Goal: Contribute content

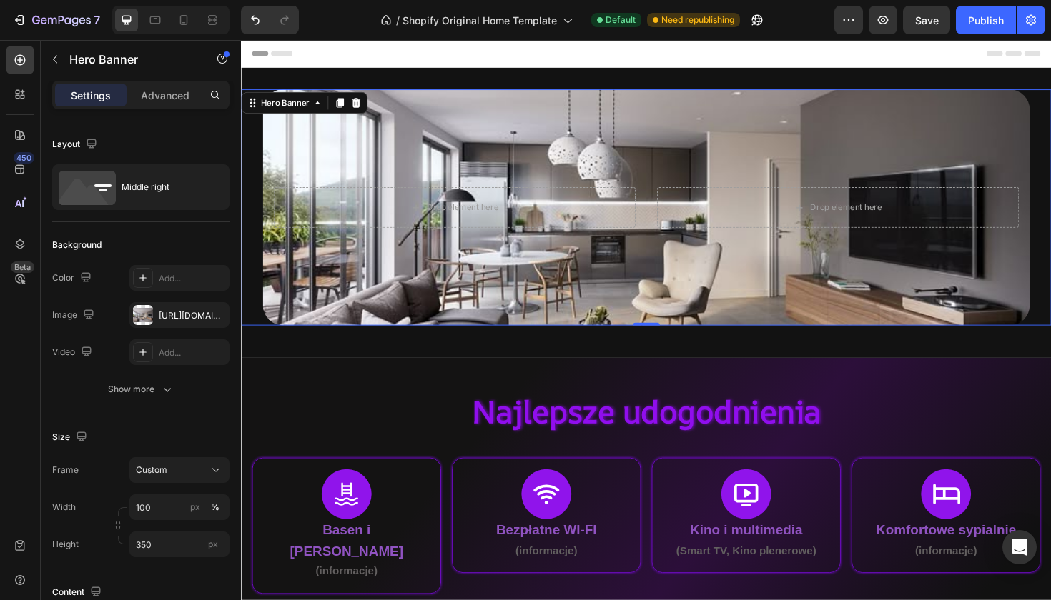
scroll to position [26, 0]
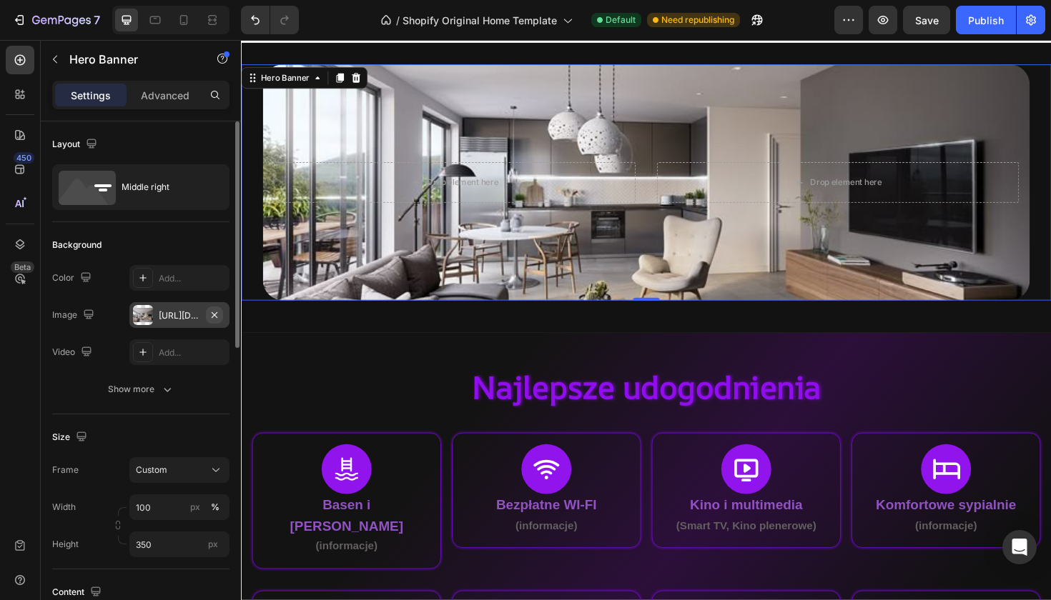
click at [212, 315] on icon "button" at bounding box center [214, 314] width 11 height 11
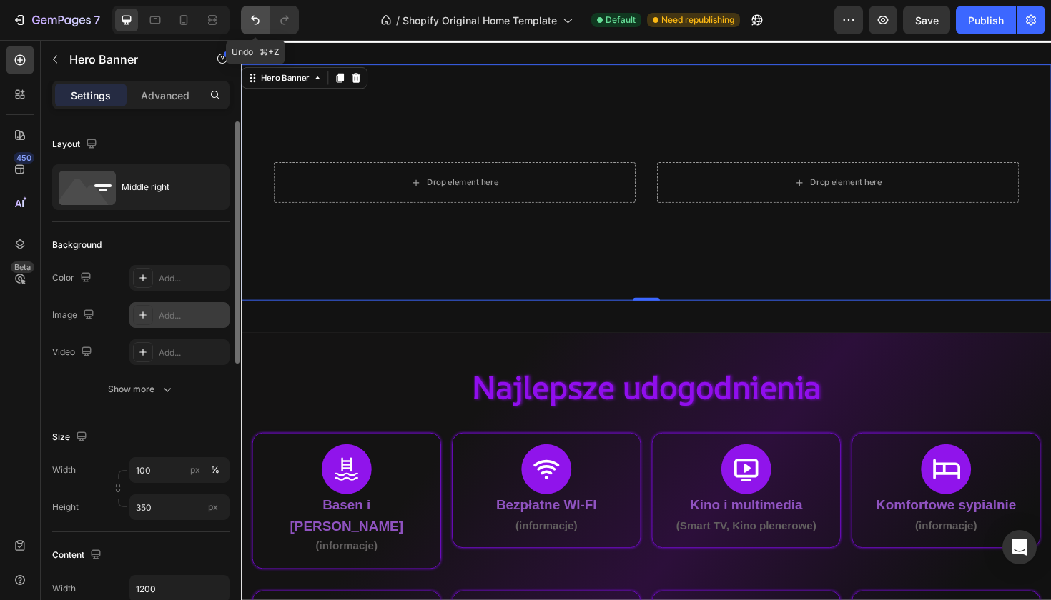
click at [256, 23] on icon "Undo/Redo" at bounding box center [255, 20] width 14 height 14
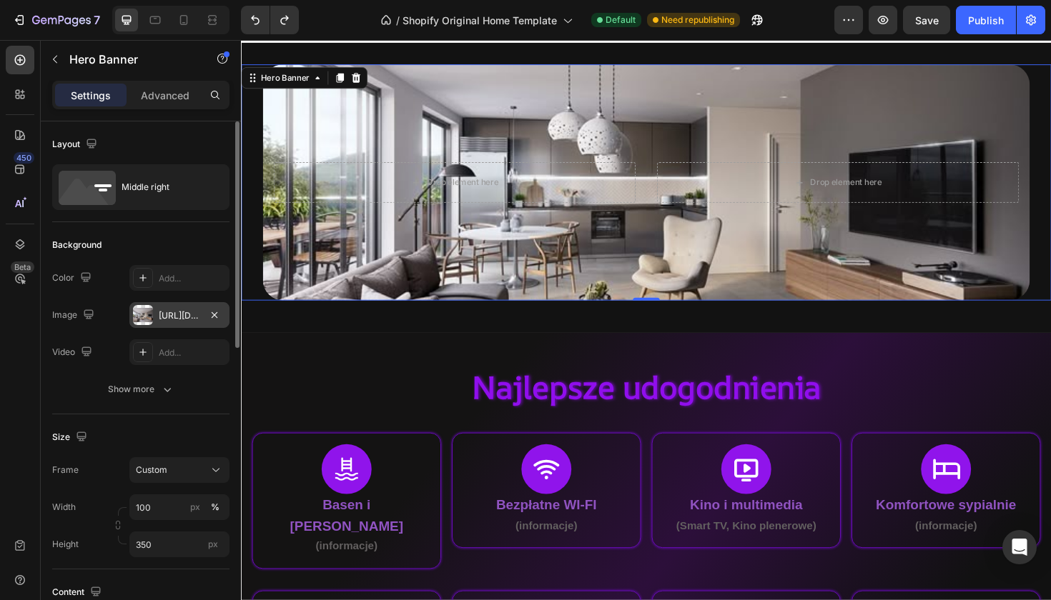
click at [139, 308] on div at bounding box center [143, 315] width 20 height 20
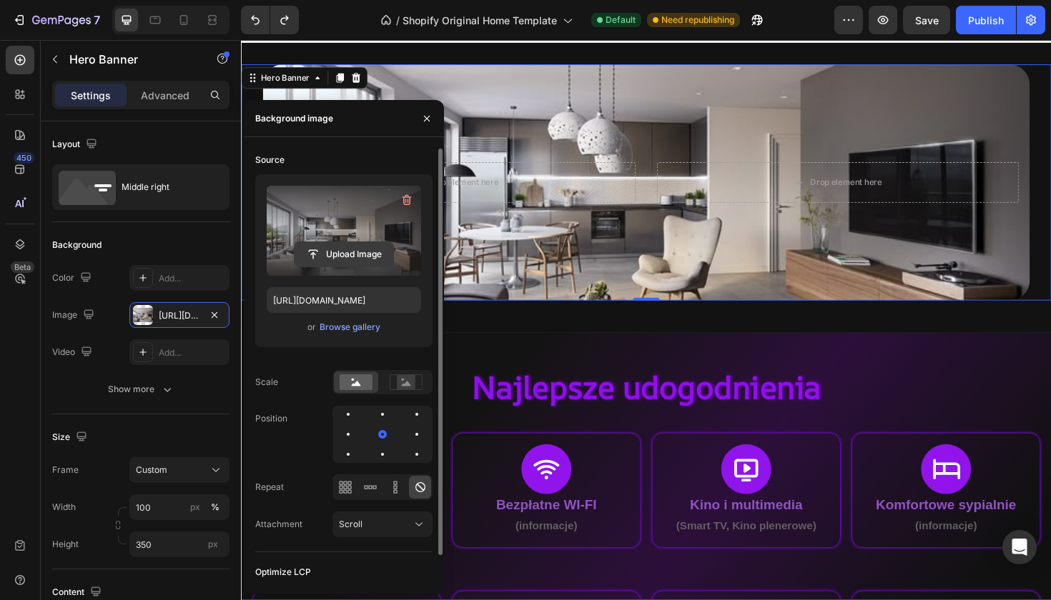
click at [334, 257] on input "file" at bounding box center [343, 254] width 99 height 24
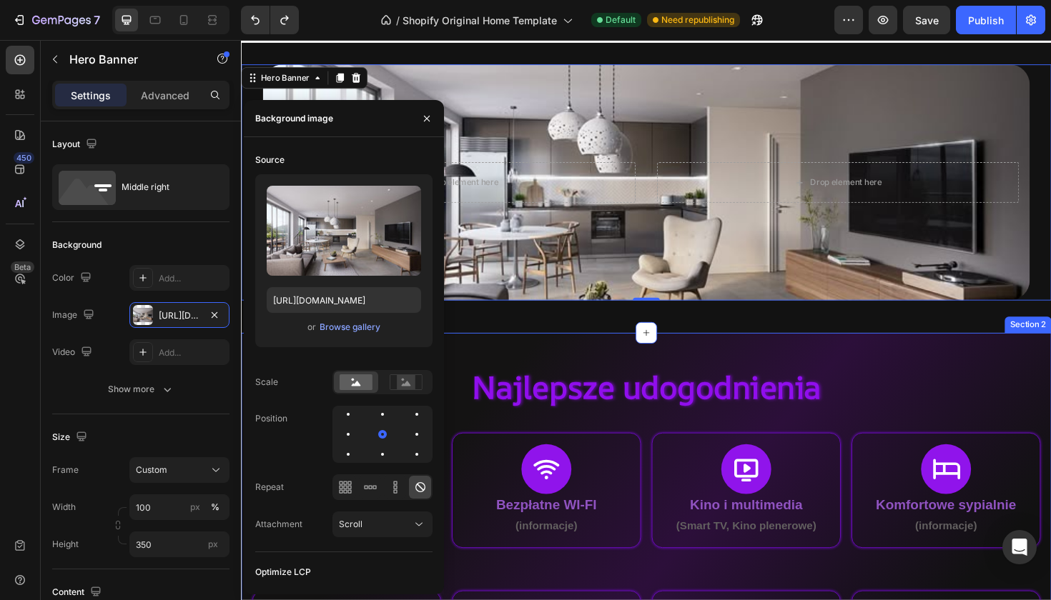
click at [545, 367] on div "Najlepsze udogodnienia Heading Icon Basen i Jacuzzi (informacje) Text Block Row…" at bounding box center [670, 572] width 858 height 444
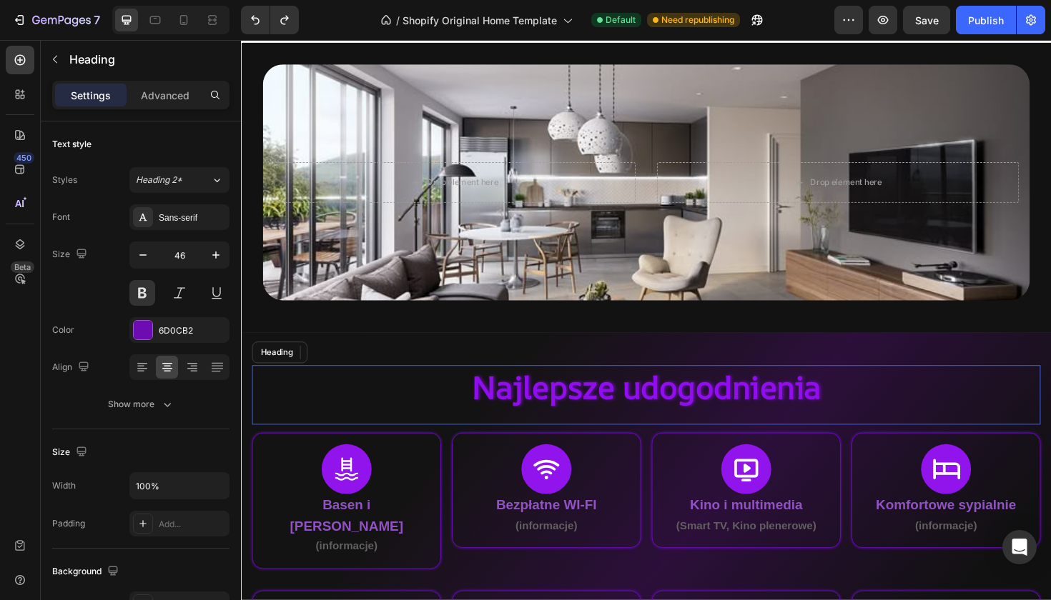
click at [552, 404] on span "Najlepsze udogodnienia" at bounding box center [669, 406] width 369 height 45
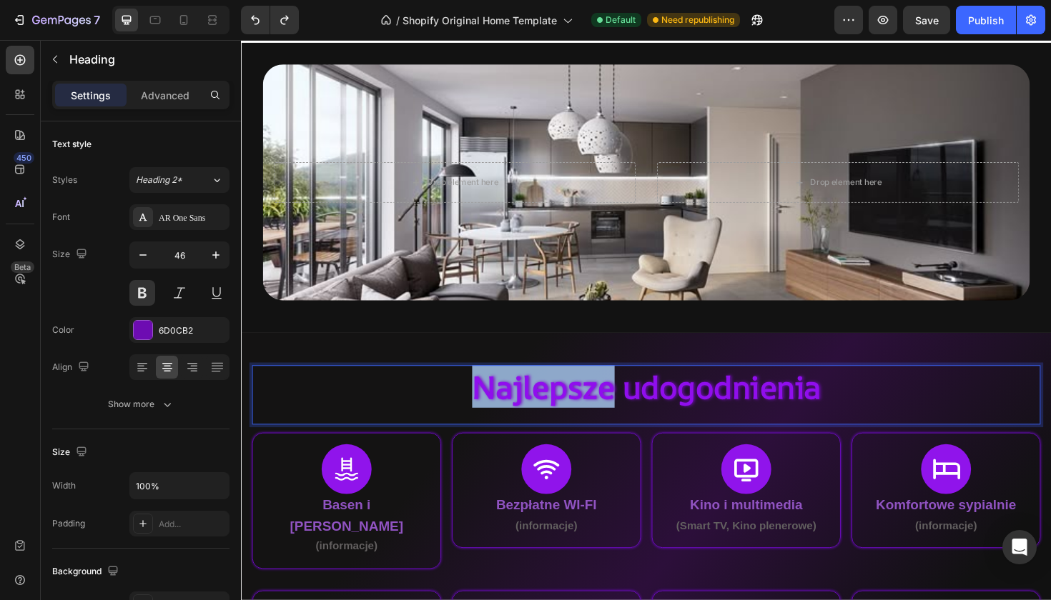
click at [607, 419] on span "Najlepsze udogodnienia" at bounding box center [669, 406] width 369 height 45
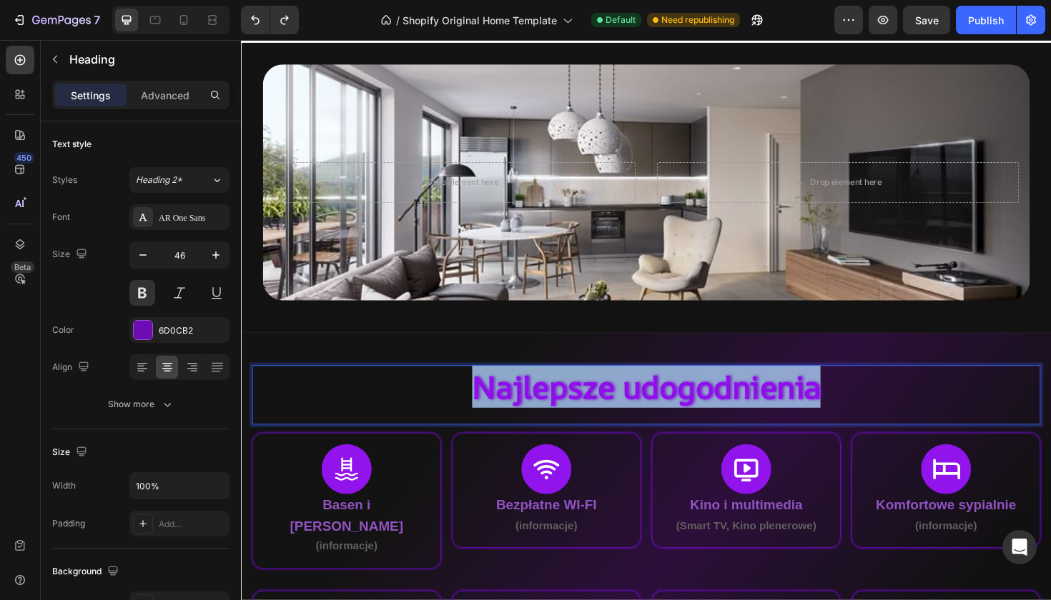
click at [607, 419] on span "Najlepsze udogodnienia" at bounding box center [669, 406] width 369 height 45
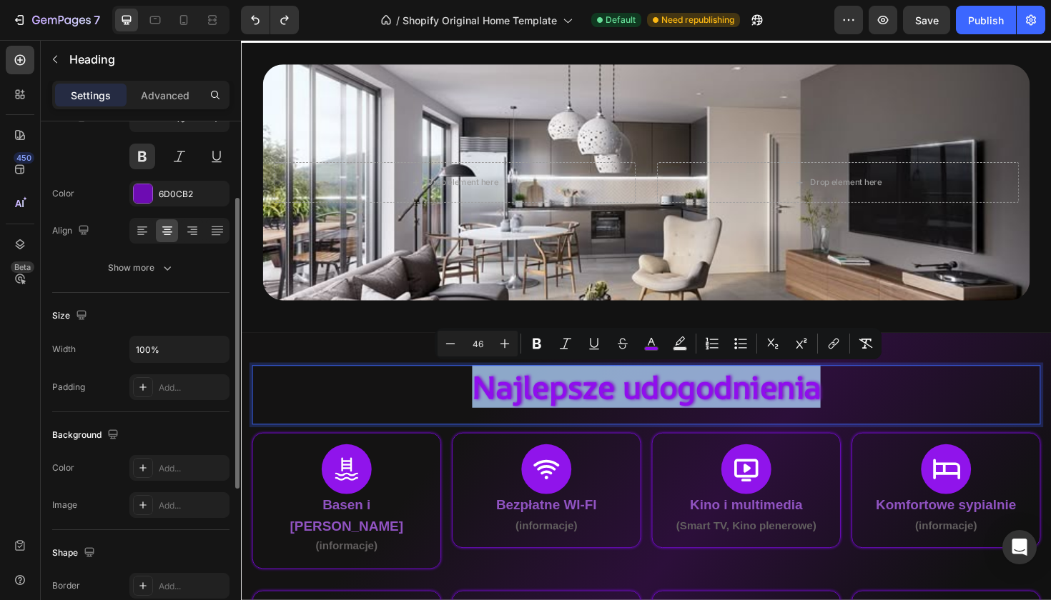
scroll to position [0, 0]
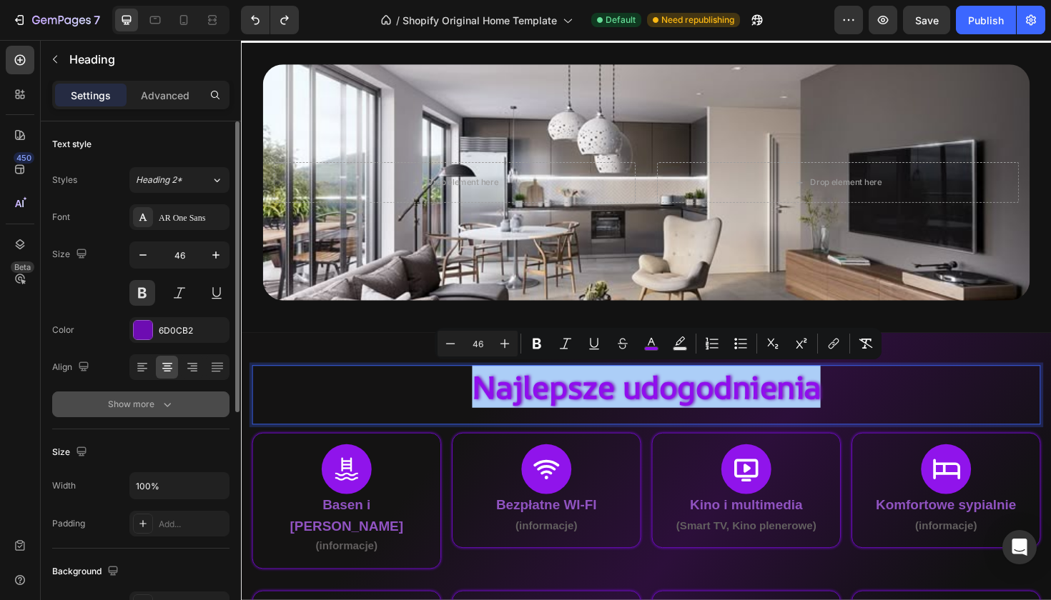
click at [172, 392] on button "Show more" at bounding box center [140, 405] width 177 height 26
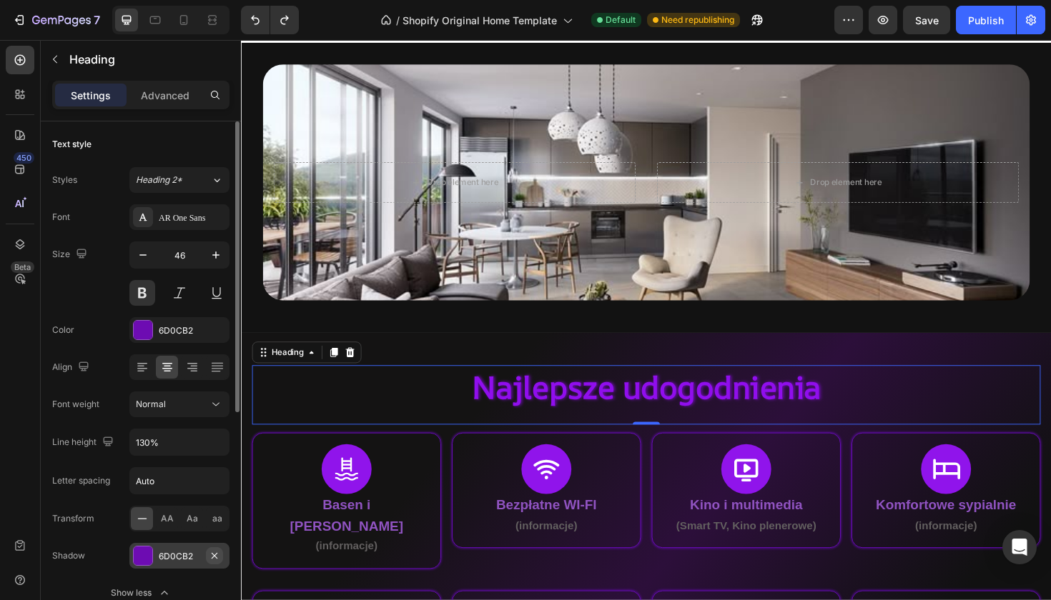
click at [214, 552] on icon "button" at bounding box center [214, 555] width 11 height 11
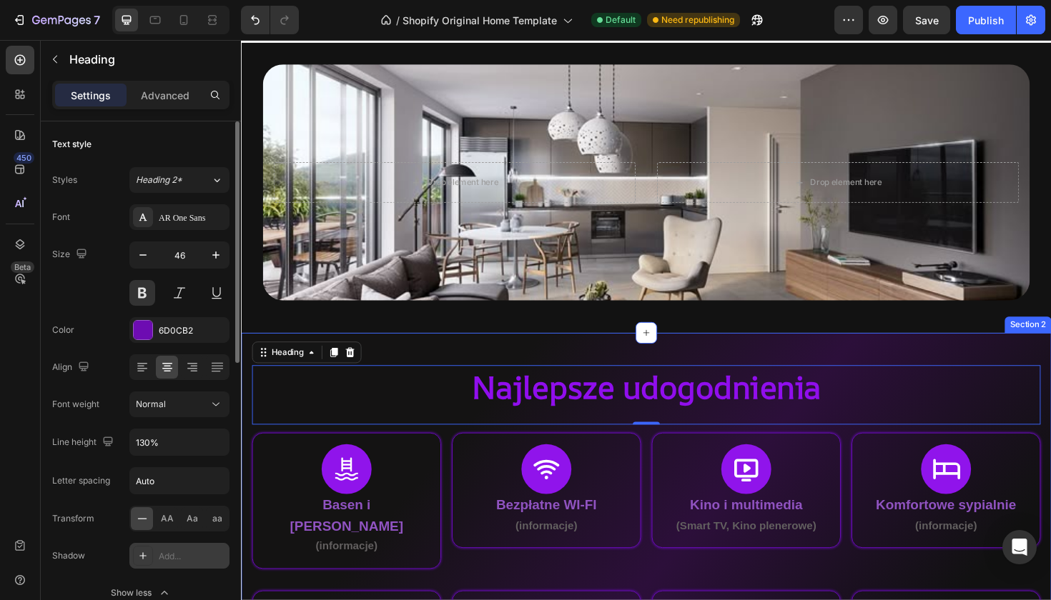
click at [532, 352] on div "⁠⁠⁠⁠⁠⁠⁠ Najlepsze udogodnienia Heading 0 Icon Basen i Jacuzzi (informacje) Text…" at bounding box center [670, 572] width 858 height 444
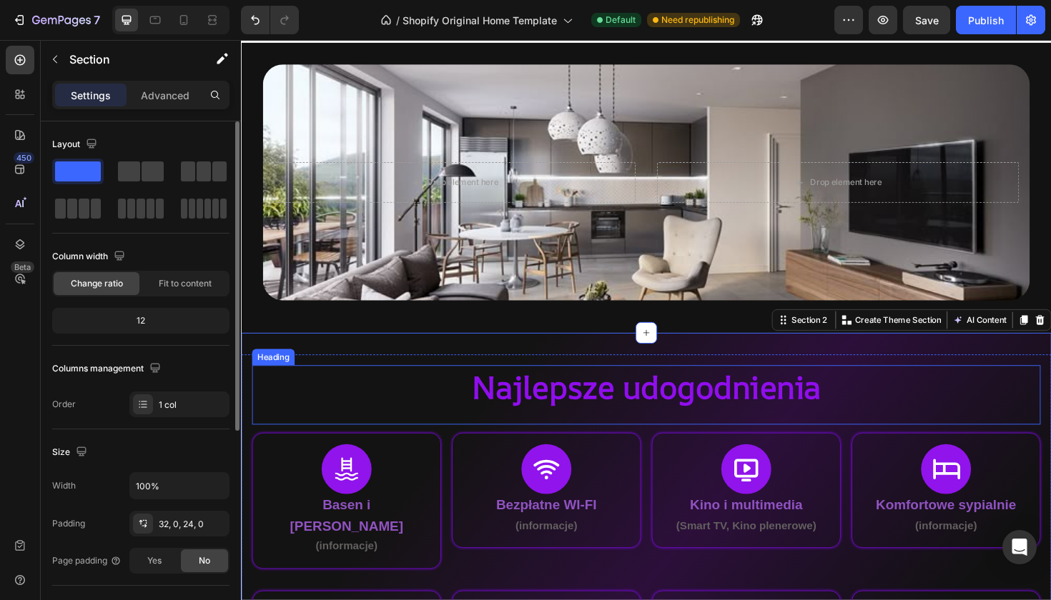
click at [537, 387] on span "Najlepsze udogodnienia" at bounding box center [669, 406] width 369 height 45
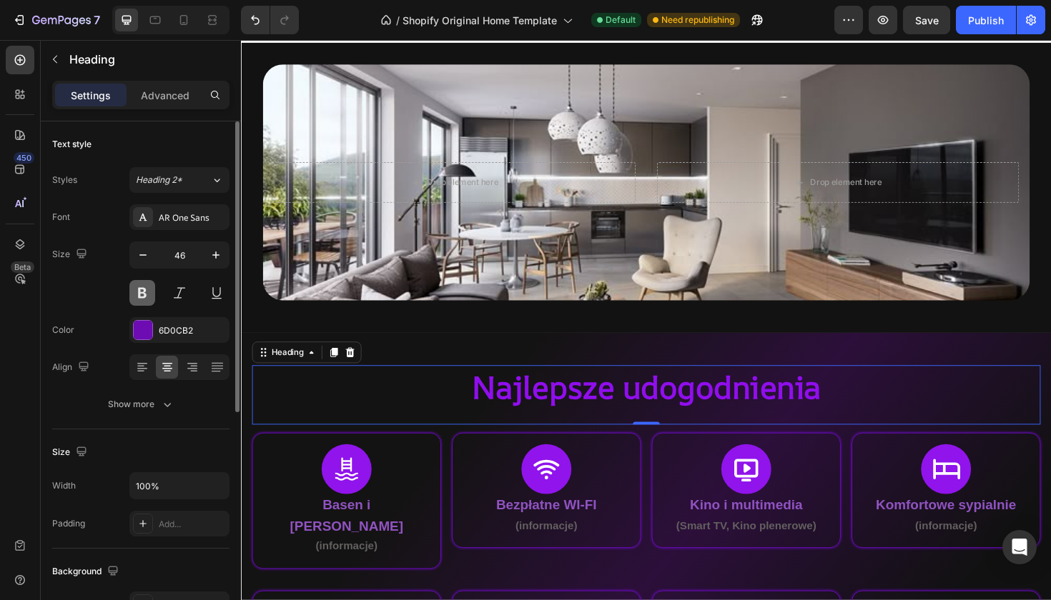
click at [141, 296] on button at bounding box center [142, 293] width 26 height 26
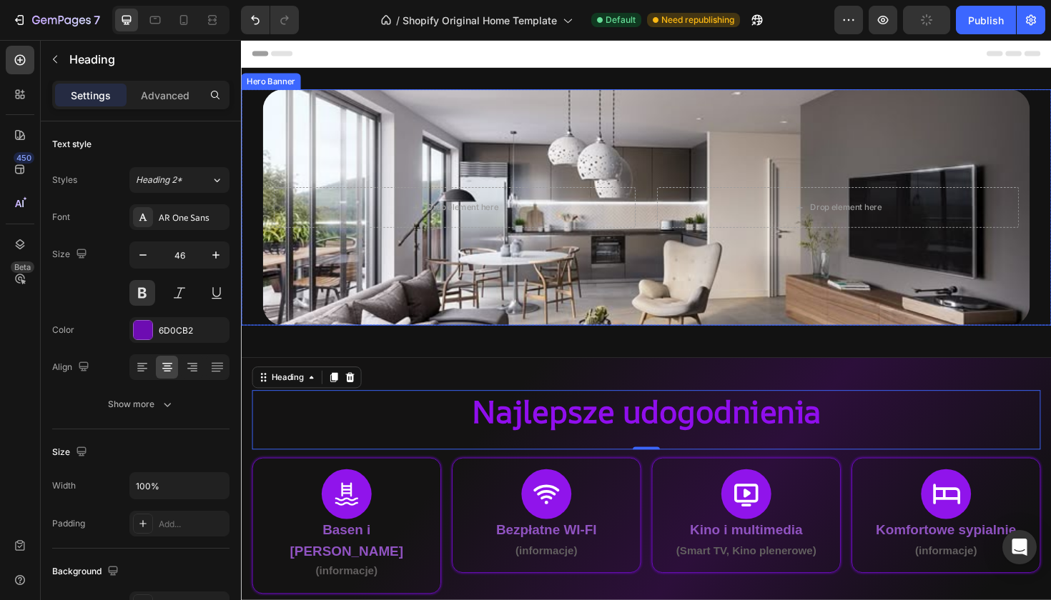
click at [742, 134] on div "Background Image" at bounding box center [670, 217] width 812 height 250
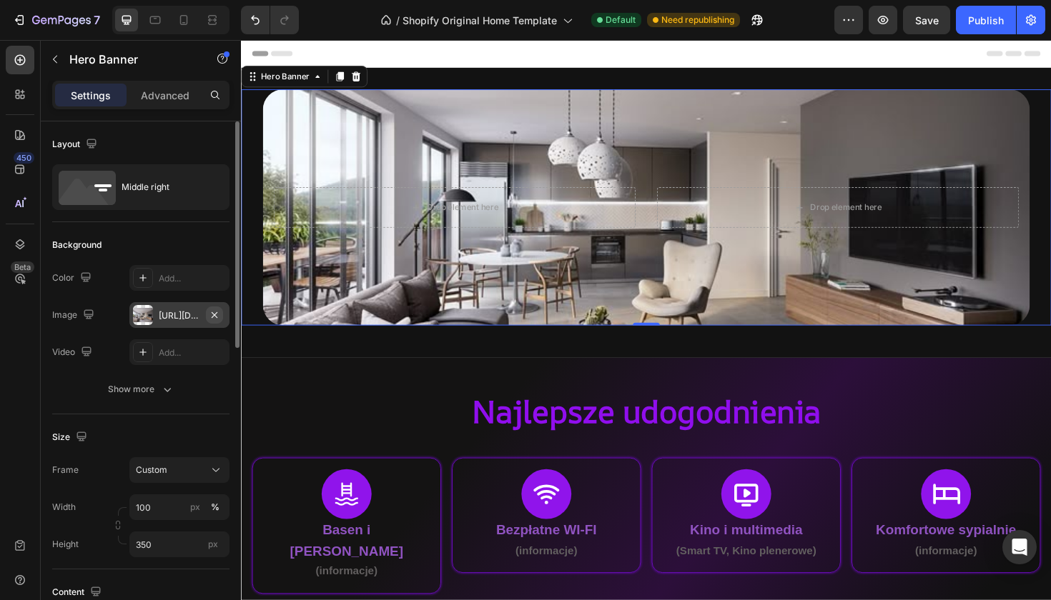
click at [214, 312] on icon "button" at bounding box center [214, 314] width 11 height 11
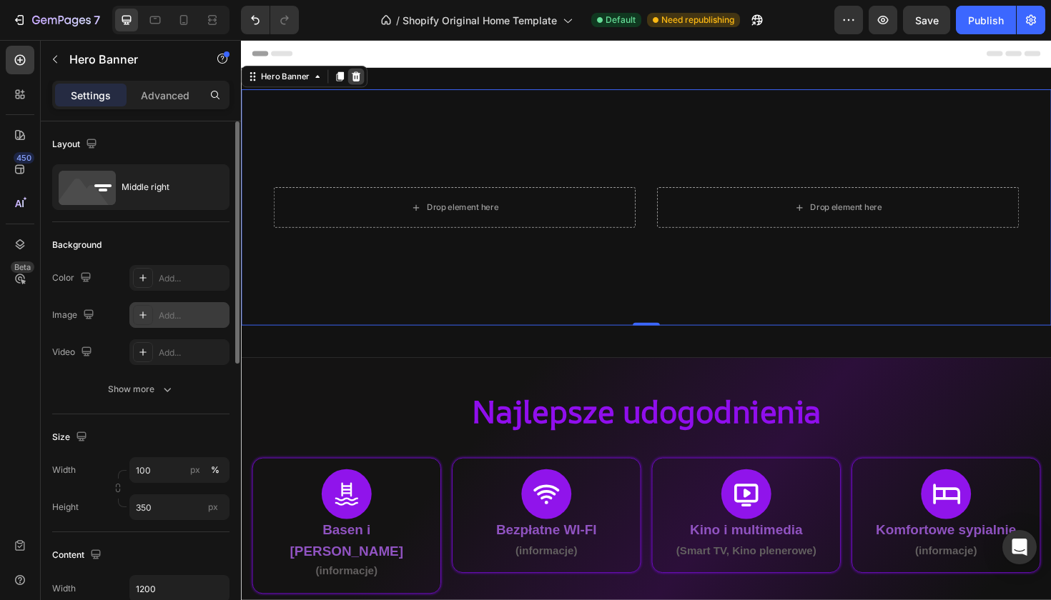
click at [368, 76] on div at bounding box center [362, 78] width 17 height 17
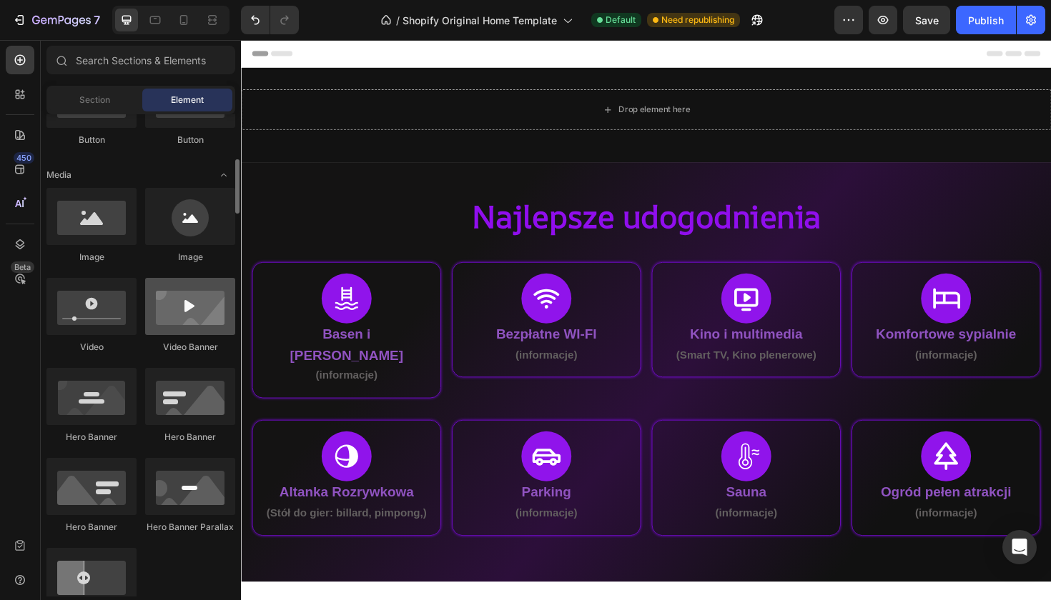
scroll to position [400, 0]
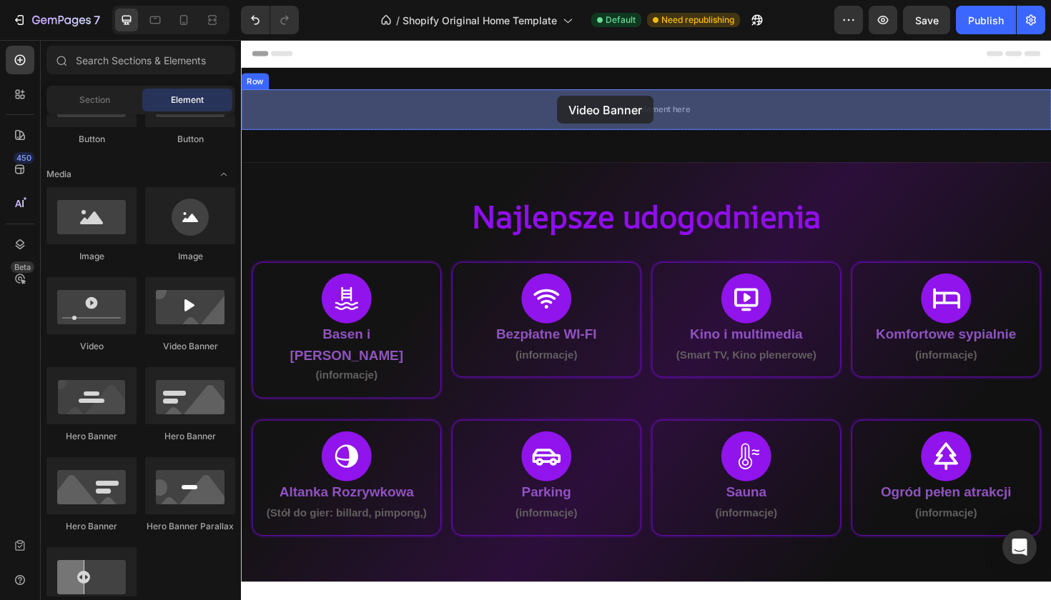
drag, startPoint x: 447, startPoint y: 368, endPoint x: 575, endPoint y: 99, distance: 297.6
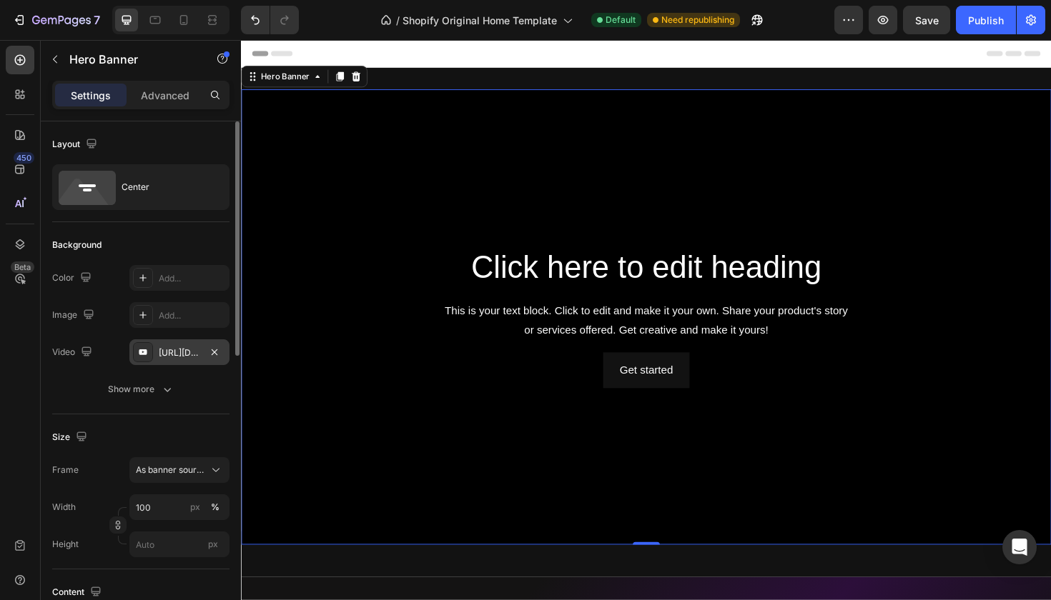
click at [178, 356] on div "[URL][DOMAIN_NAME]" at bounding box center [179, 353] width 41 height 13
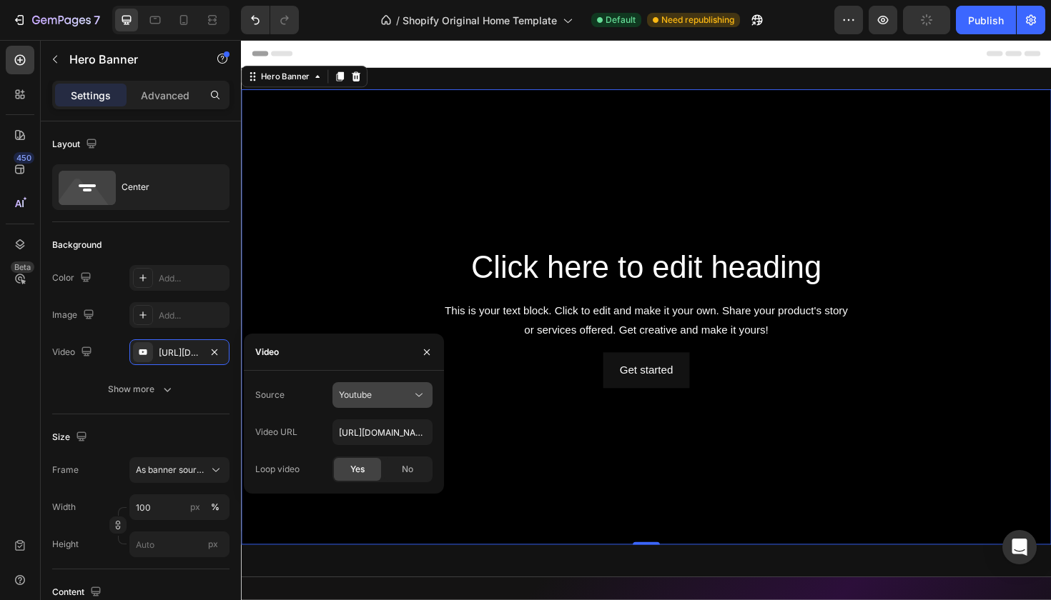
click at [404, 402] on div "Youtube" at bounding box center [382, 395] width 87 height 14
click at [387, 372] on div "Source Youtube Video URL [URL][DOMAIN_NAME] Loop video Yes No" at bounding box center [344, 432] width 200 height 123
click at [391, 405] on button "Youtube" at bounding box center [382, 395] width 100 height 26
click at [352, 434] on span "Video hosting" at bounding box center [366, 430] width 54 height 13
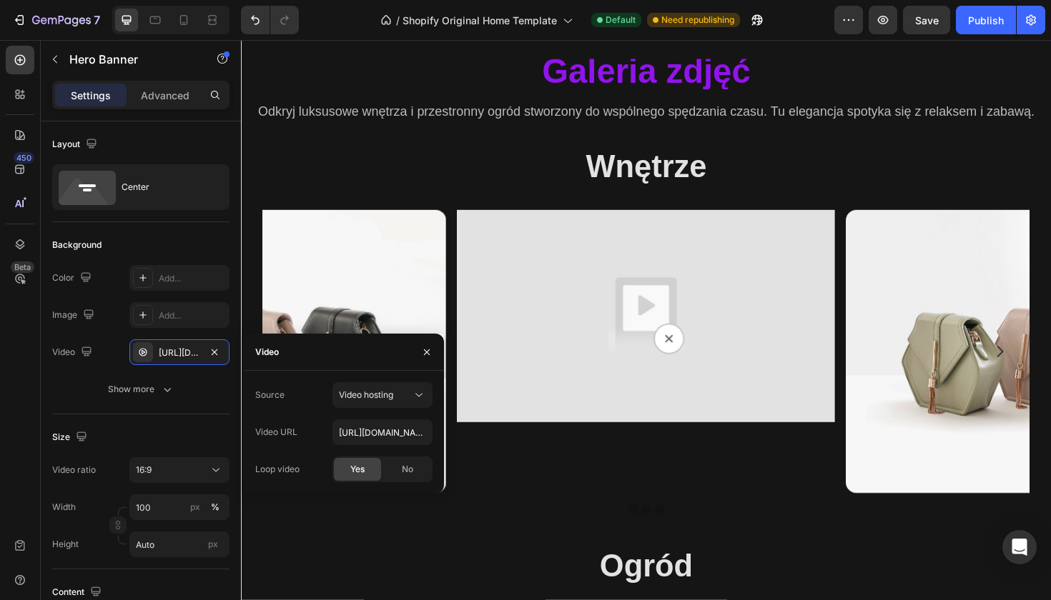
scroll to position [1386, 0]
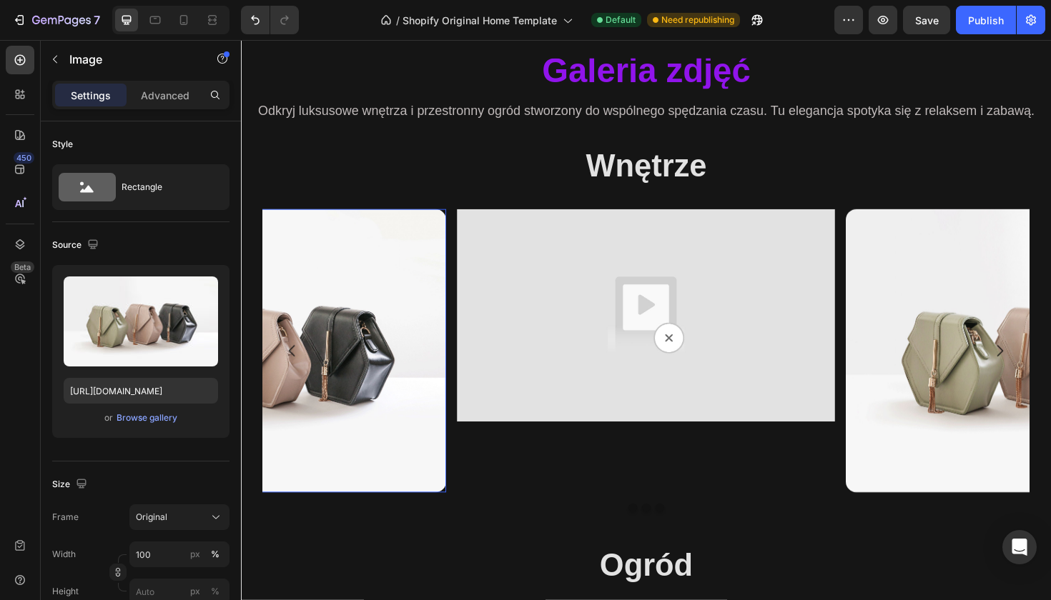
click at [371, 257] on img at bounding box center [258, 369] width 400 height 300
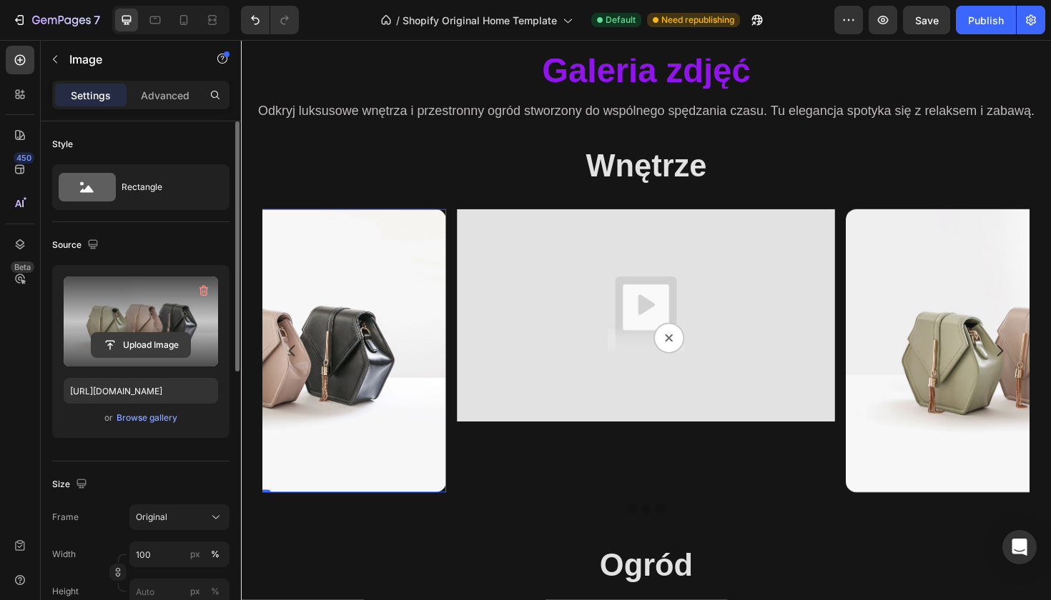
click at [147, 334] on input "file" at bounding box center [140, 345] width 99 height 24
click at [177, 347] on input "file" at bounding box center [140, 345] width 99 height 24
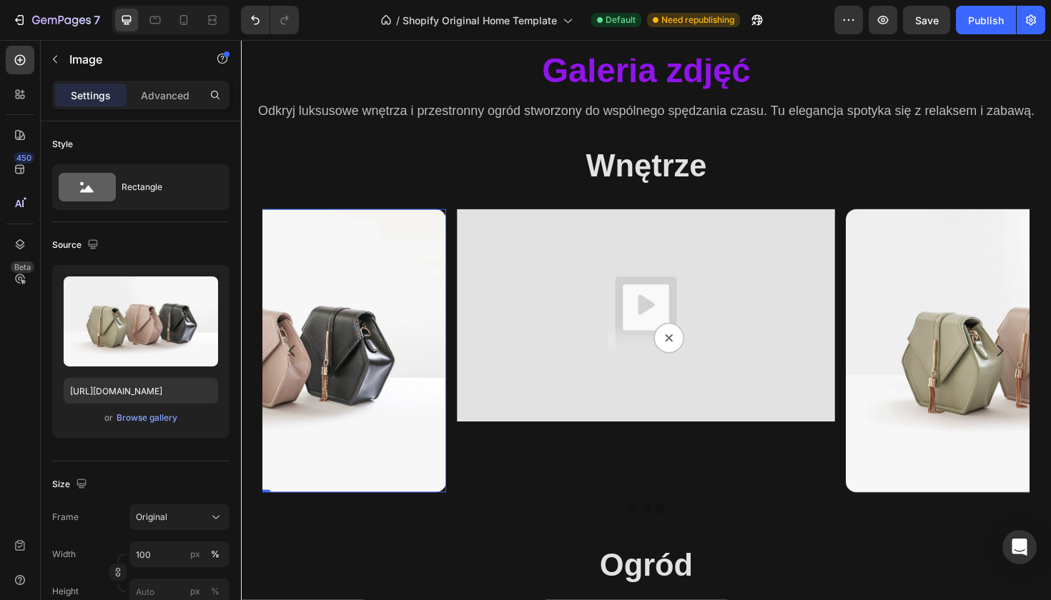
click at [427, 394] on img at bounding box center [258, 369] width 400 height 300
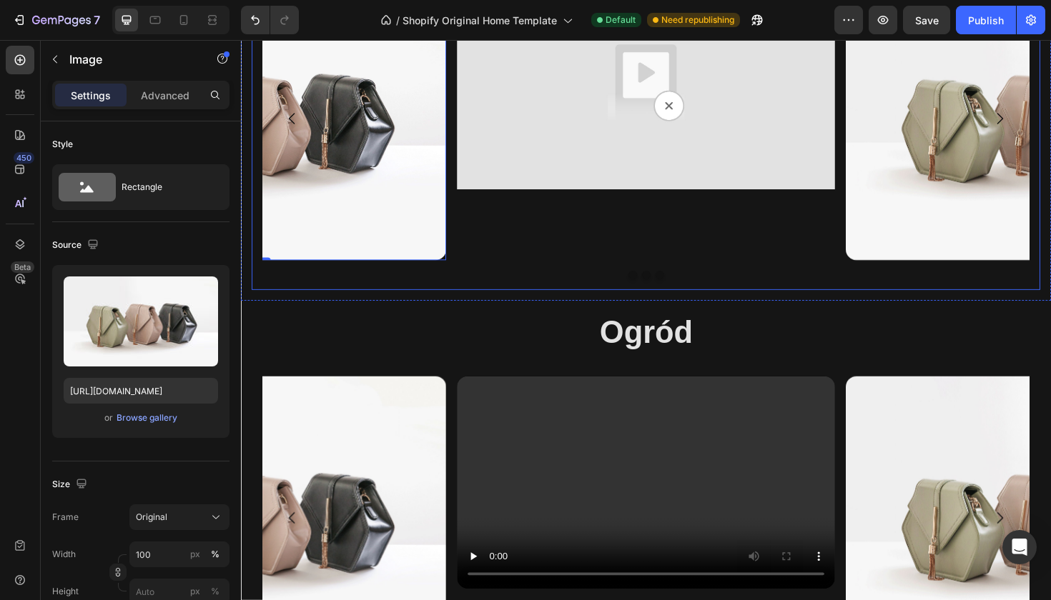
scroll to position [1715, 0]
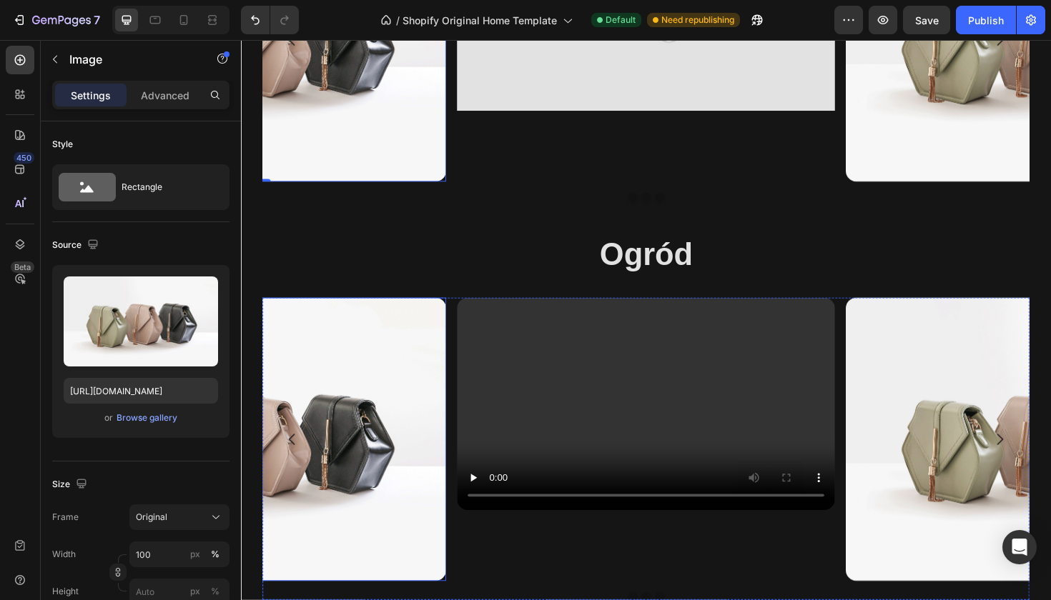
click at [396, 431] on img at bounding box center [258, 463] width 400 height 300
click at [352, 415] on img at bounding box center [258, 463] width 400 height 300
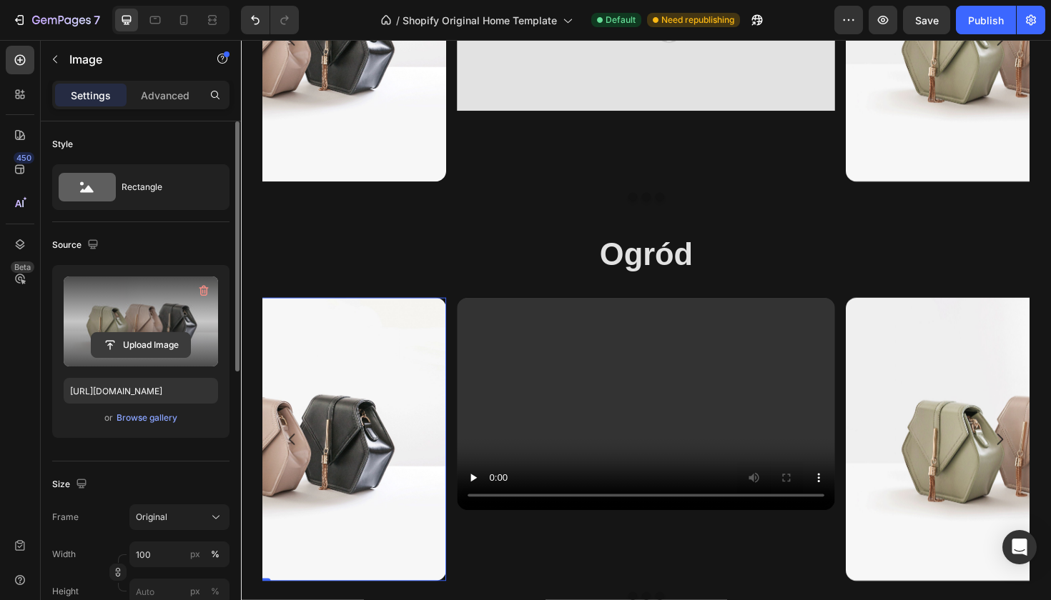
click at [166, 343] on input "file" at bounding box center [140, 345] width 99 height 24
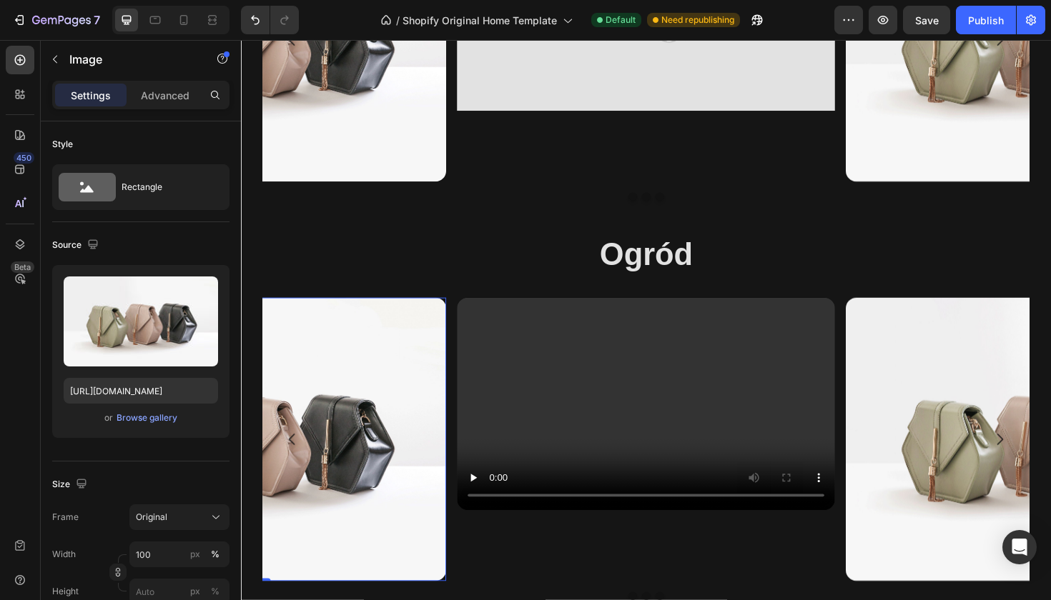
type input "C:\fakepath\IMG_0475.HEIC"
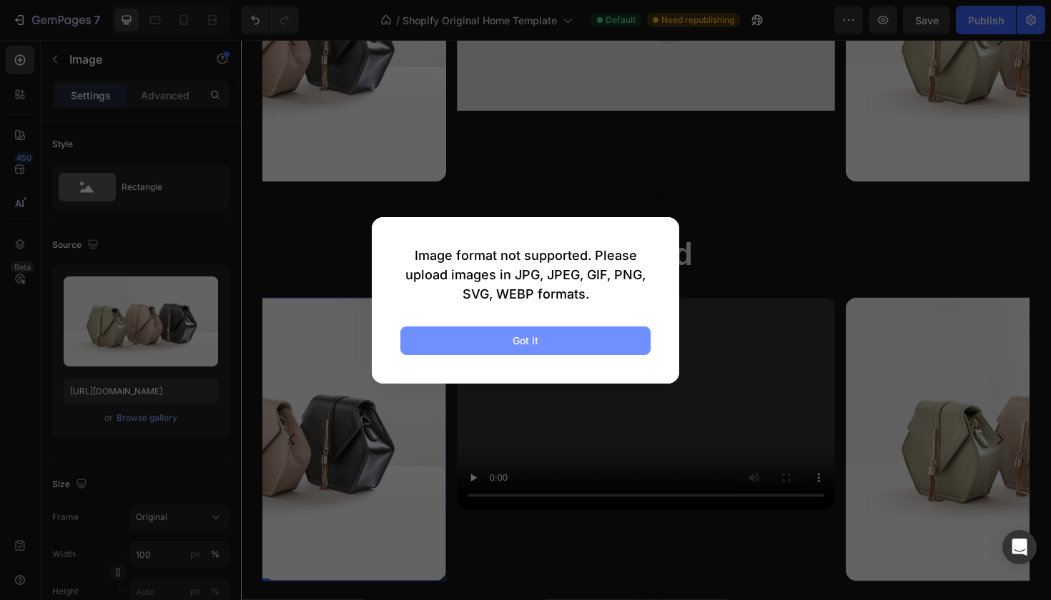
click at [612, 348] on button "Got it" at bounding box center [525, 341] width 250 height 29
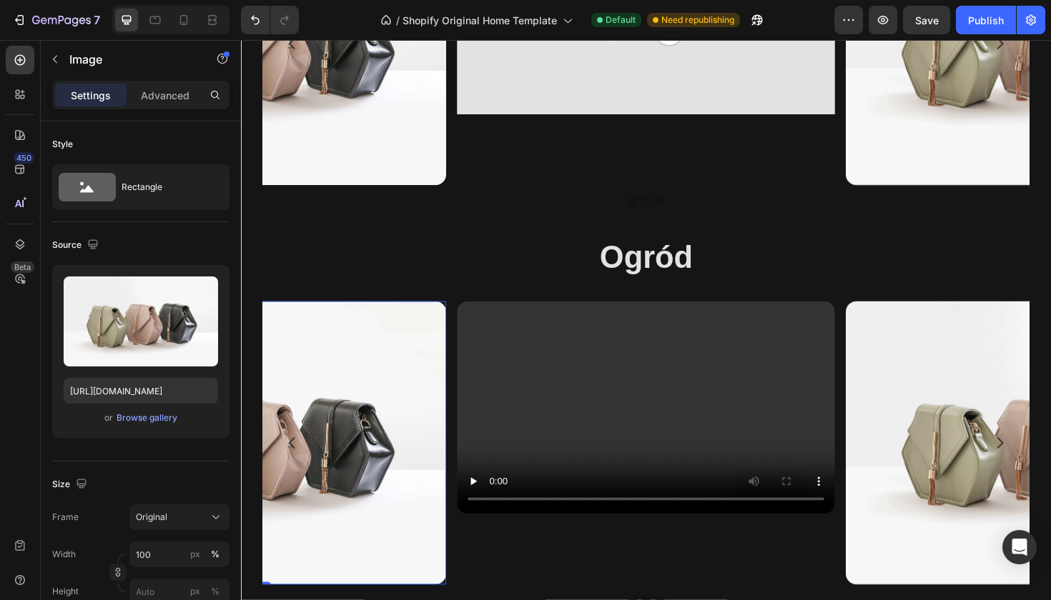
scroll to position [1384, 0]
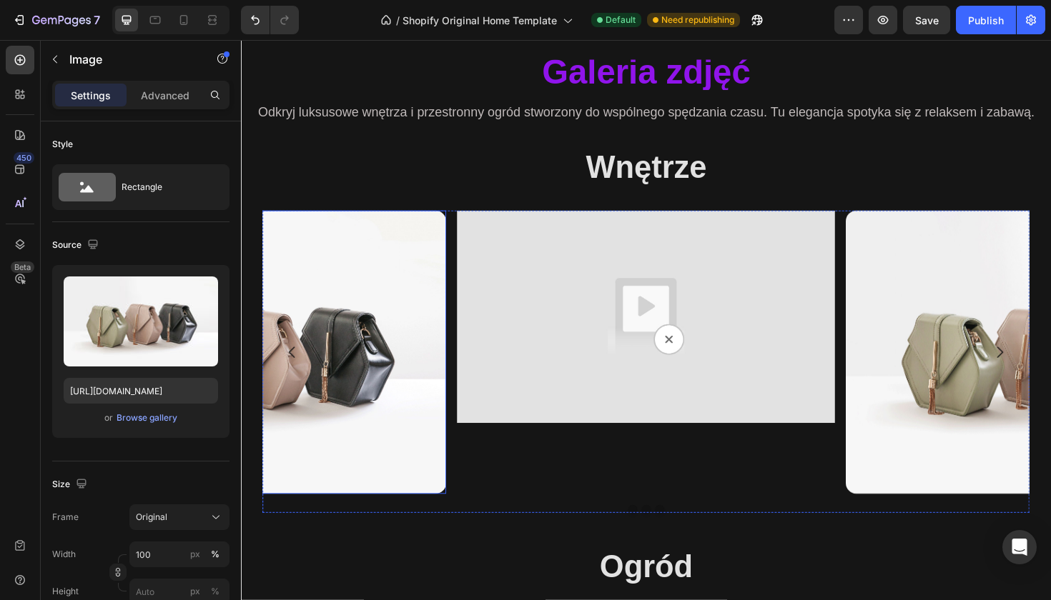
click at [362, 404] on img at bounding box center [258, 371] width 400 height 300
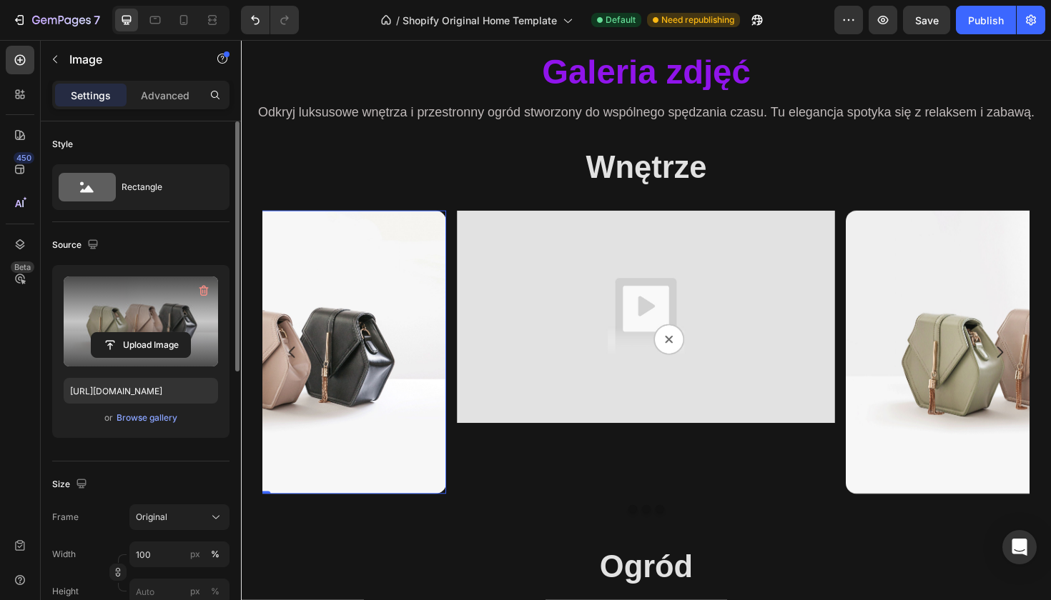
click at [163, 299] on label at bounding box center [141, 322] width 154 height 90
click at [163, 333] on input "file" at bounding box center [140, 345] width 99 height 24
type input "C:\fakepath\IMG_0810.HEIC"
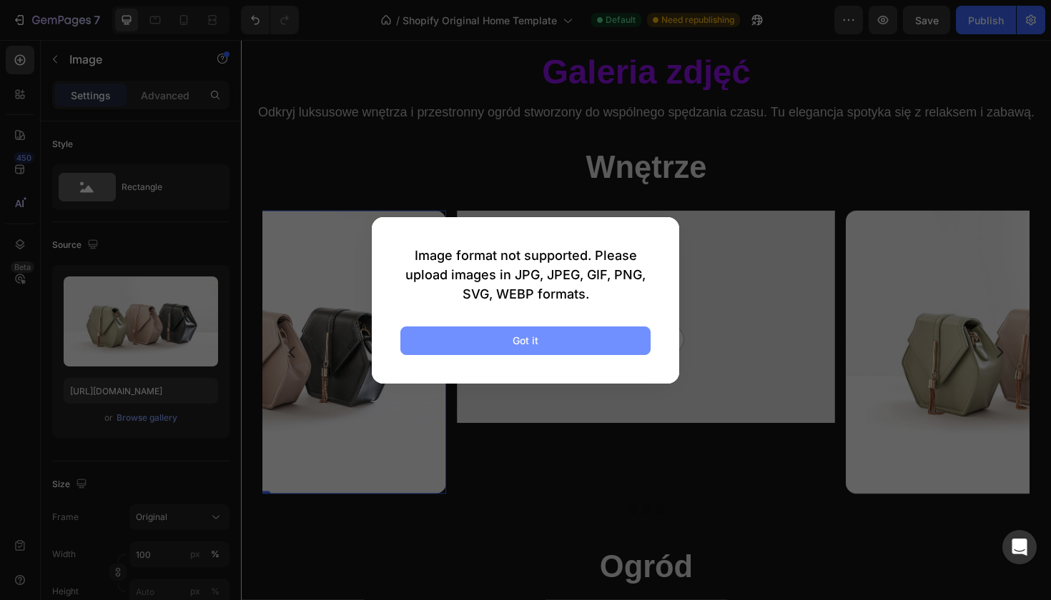
click at [510, 331] on button "Got it" at bounding box center [525, 341] width 250 height 29
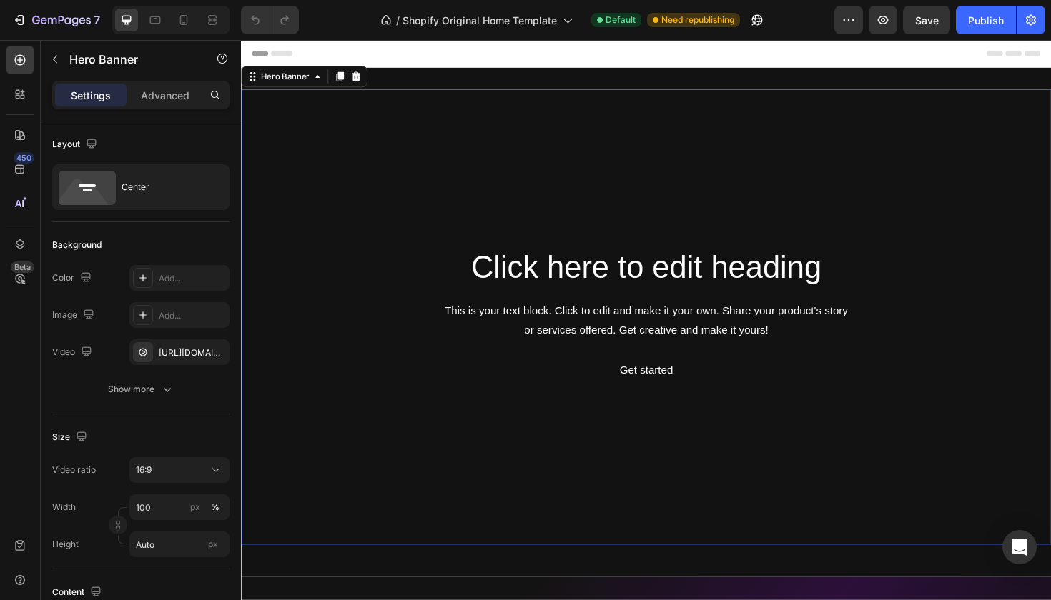
click at [342, 181] on video "Background Image" at bounding box center [670, 333] width 858 height 482
drag, startPoint x: 213, startPoint y: 354, endPoint x: 7, endPoint y: 308, distance: 211.0
click at [213, 354] on icon "button" at bounding box center [214, 352] width 11 height 11
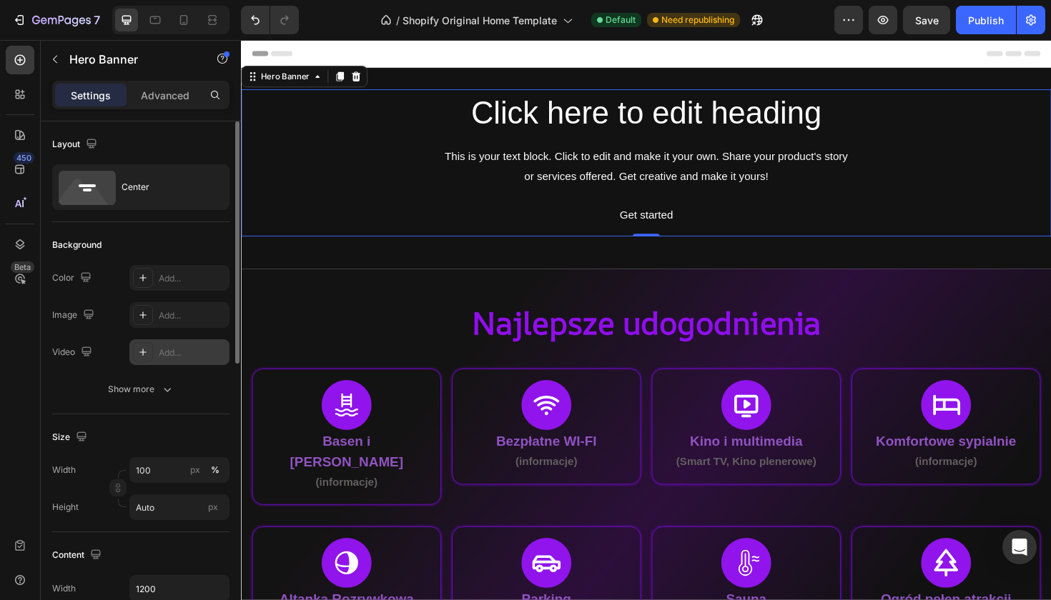
click at [193, 350] on div "Add..." at bounding box center [192, 353] width 67 height 13
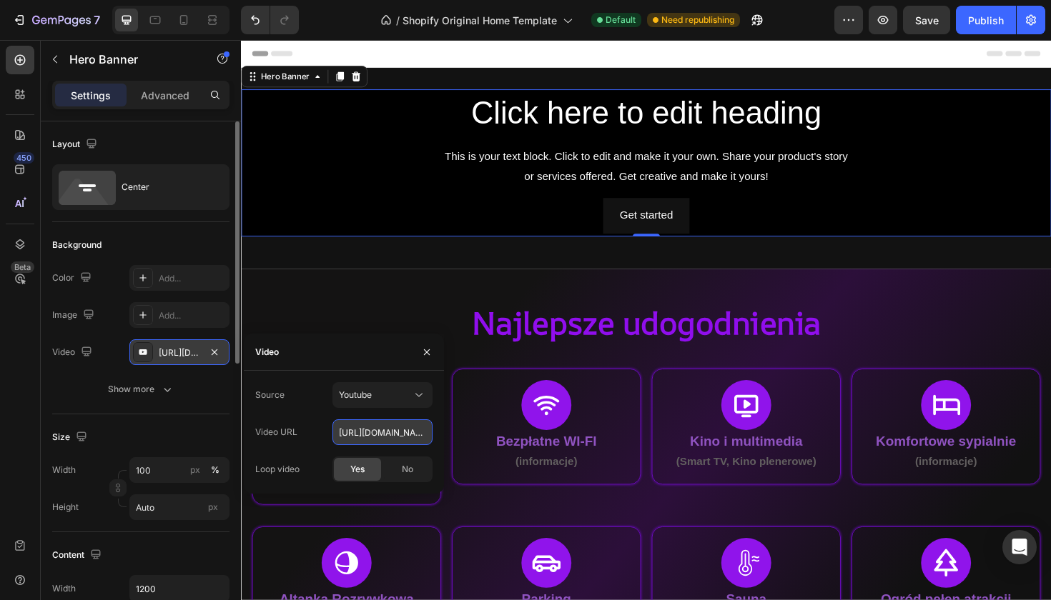
click at [368, 429] on input "https://youtu.be/KOxfzBp72uk" at bounding box center [382, 432] width 100 height 26
paste input "be.com/shorts/5EbjI5L6Vrk?feature=share"
type input "https://youtube.com/shorts/5EbjI5L6Vrk?feature=share"
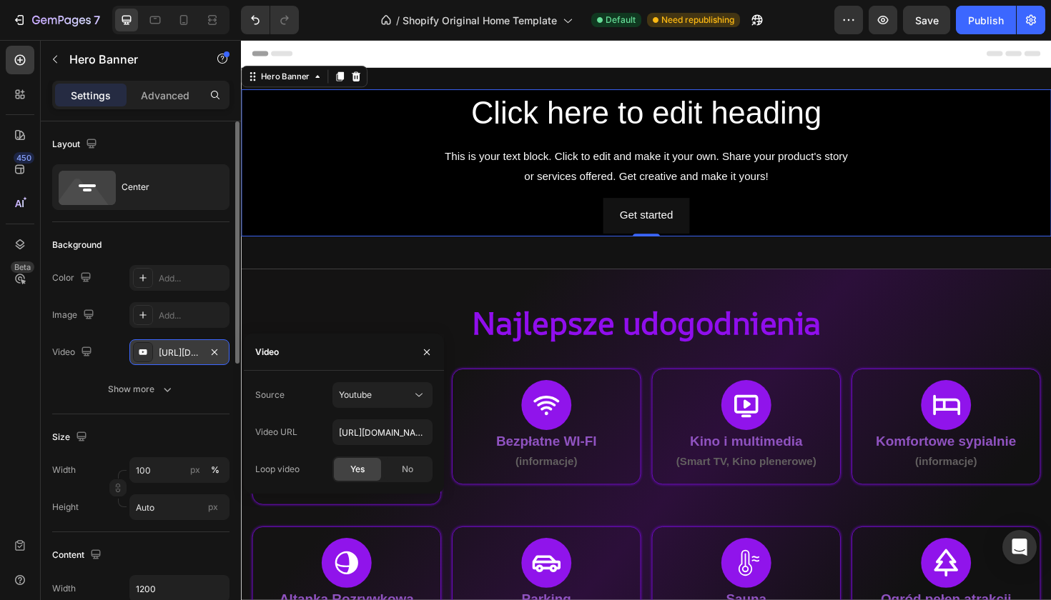
click at [431, 447] on div "Source Youtube Video URL https://youtube.com/shorts/5EbjI5L6Vrk?feature=share L…" at bounding box center [343, 432] width 177 height 100
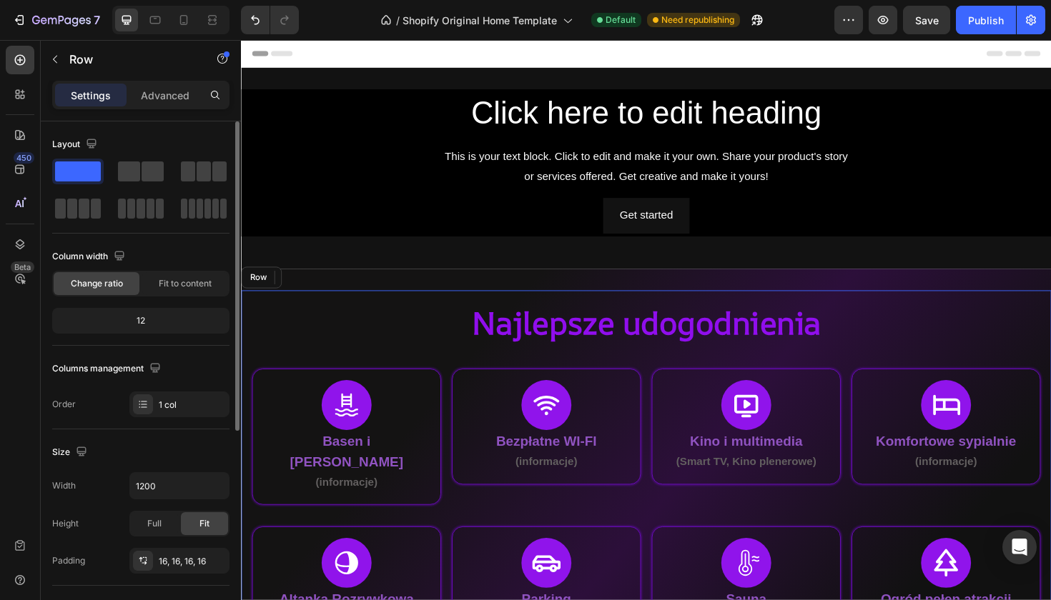
click at [393, 309] on div "Najlepsze udogodnienia Heading Icon Basen i Jacuzzi (informacje) Text Block Row…" at bounding box center [670, 501] width 858 height 393
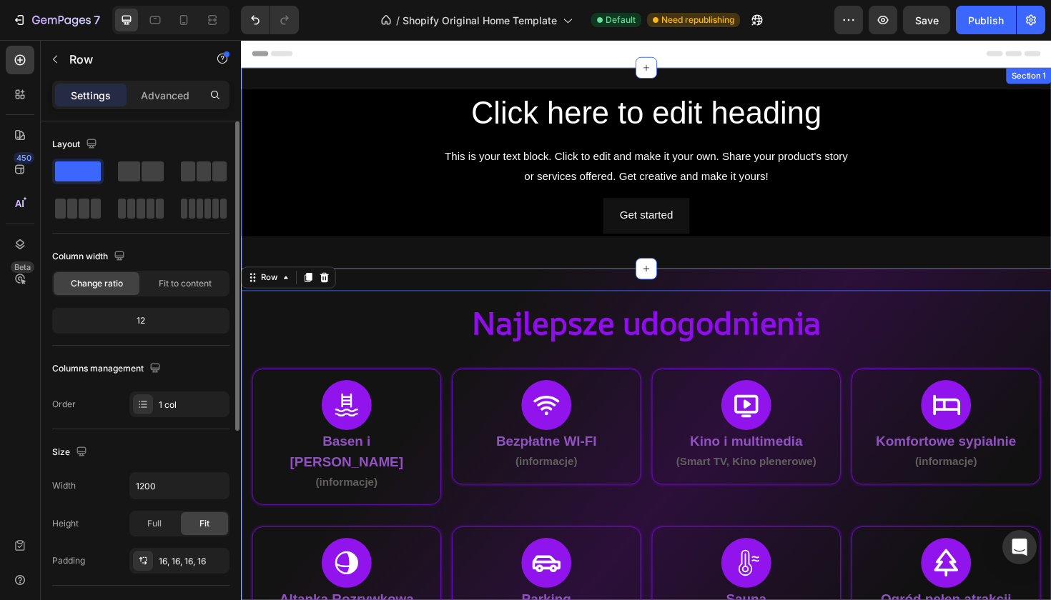
click at [393, 267] on div "Click here to edit heading Heading This is your text block. Click to edit and m…" at bounding box center [670, 175] width 858 height 213
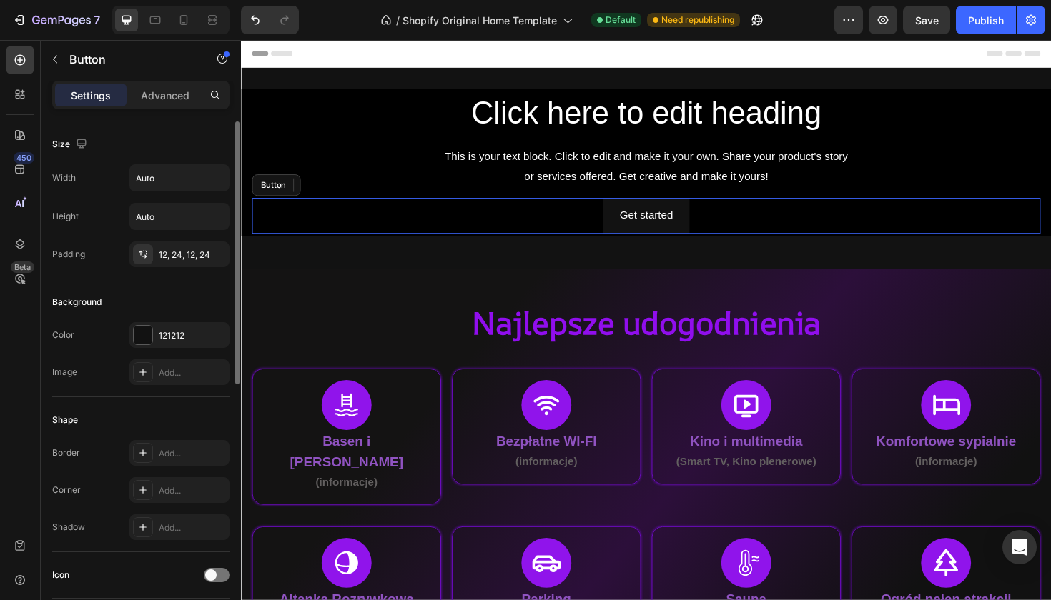
click at [409, 207] on div "Get started Button" at bounding box center [669, 226] width 835 height 38
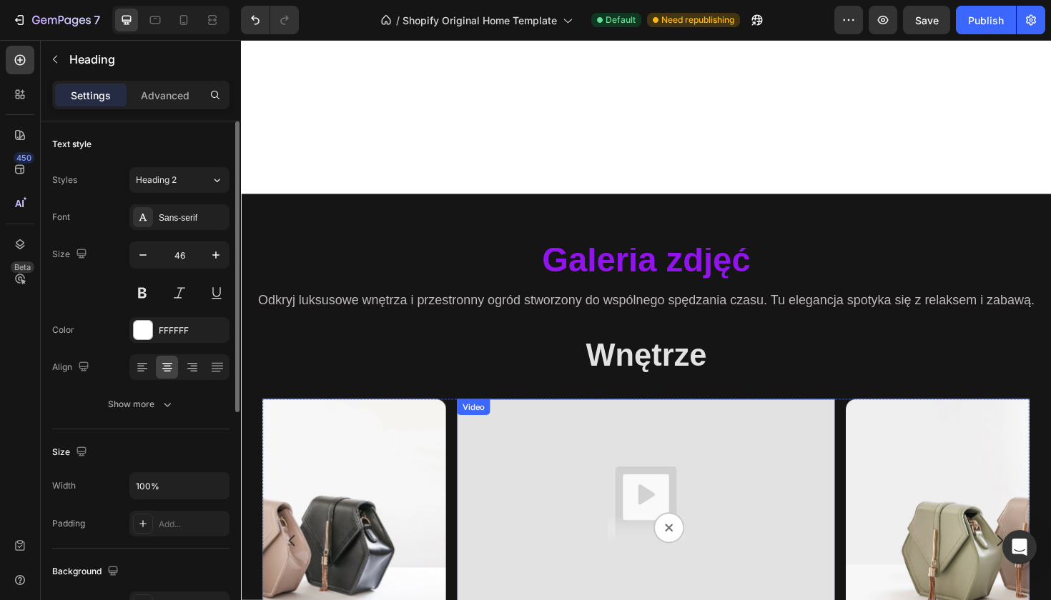
scroll to position [1000, 0]
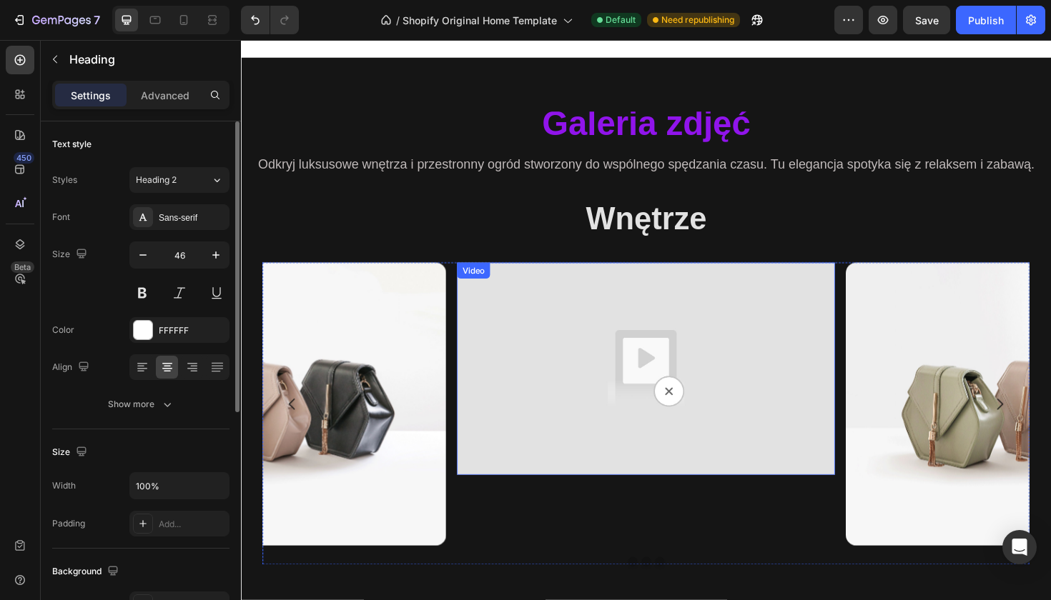
click at [580, 377] on img at bounding box center [670, 388] width 400 height 225
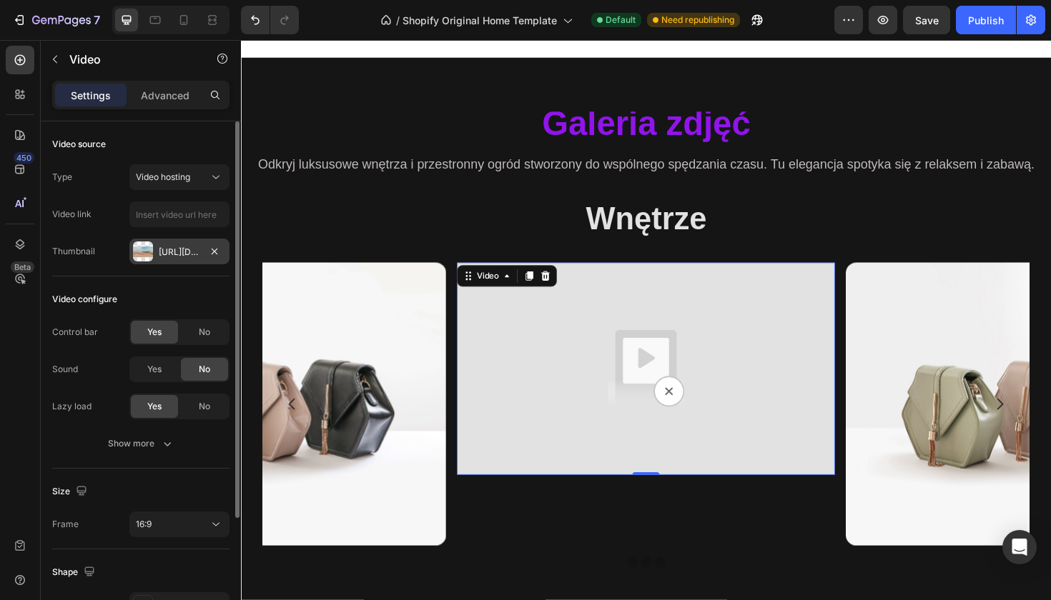
click at [176, 250] on div "Https://ucarecdn.Com/06075225-af9e-460c-8e3c-6be63c0b773a/-/format/auto/" at bounding box center [179, 252] width 41 height 13
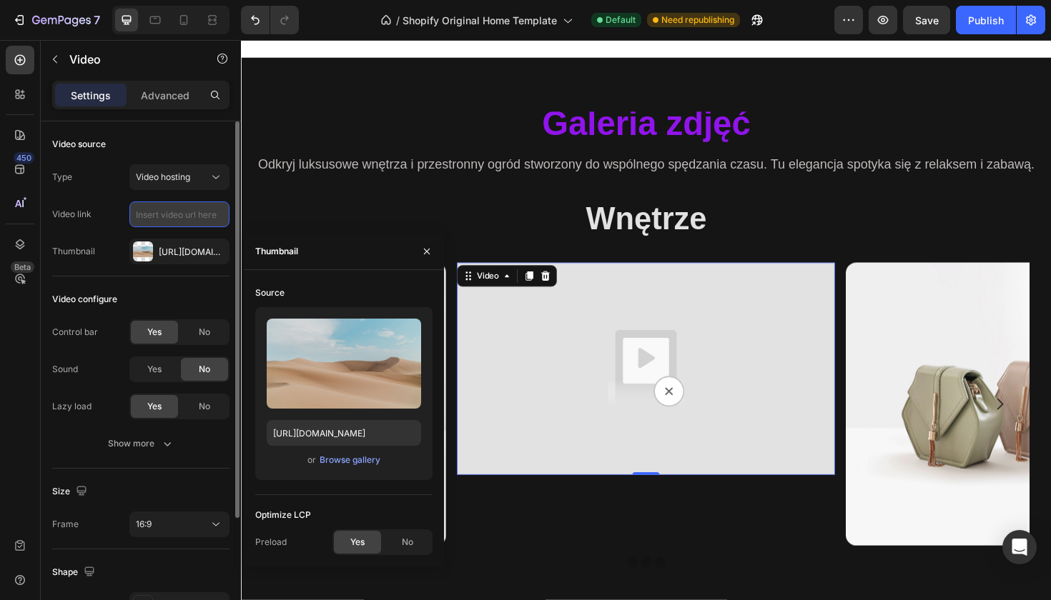
click at [183, 216] on input "text" at bounding box center [179, 215] width 100 height 26
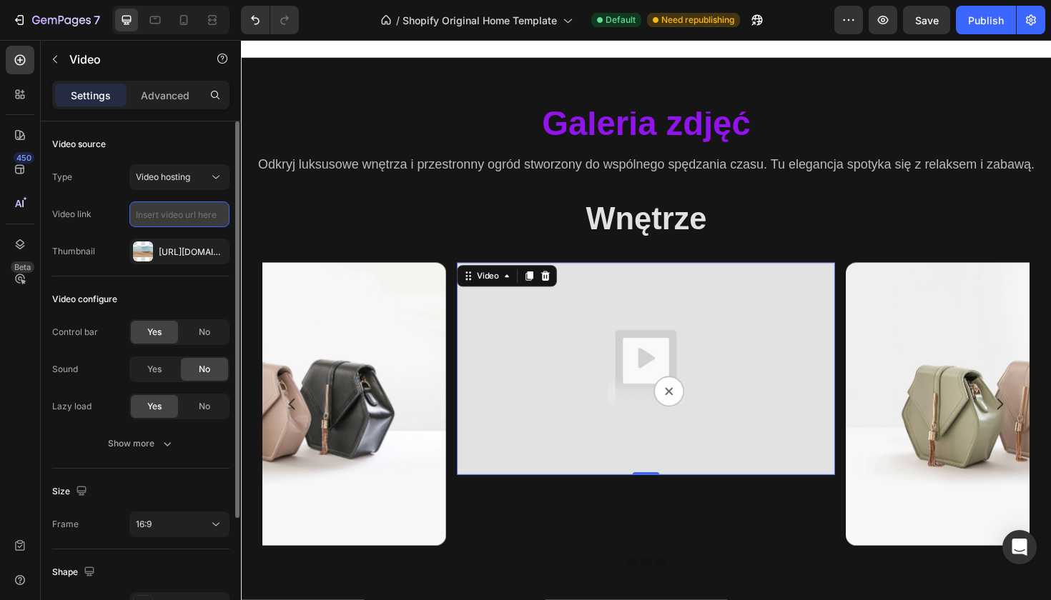
paste input "https://youtube.com/shorts/5EbjI5L6Vrk?feature=share"
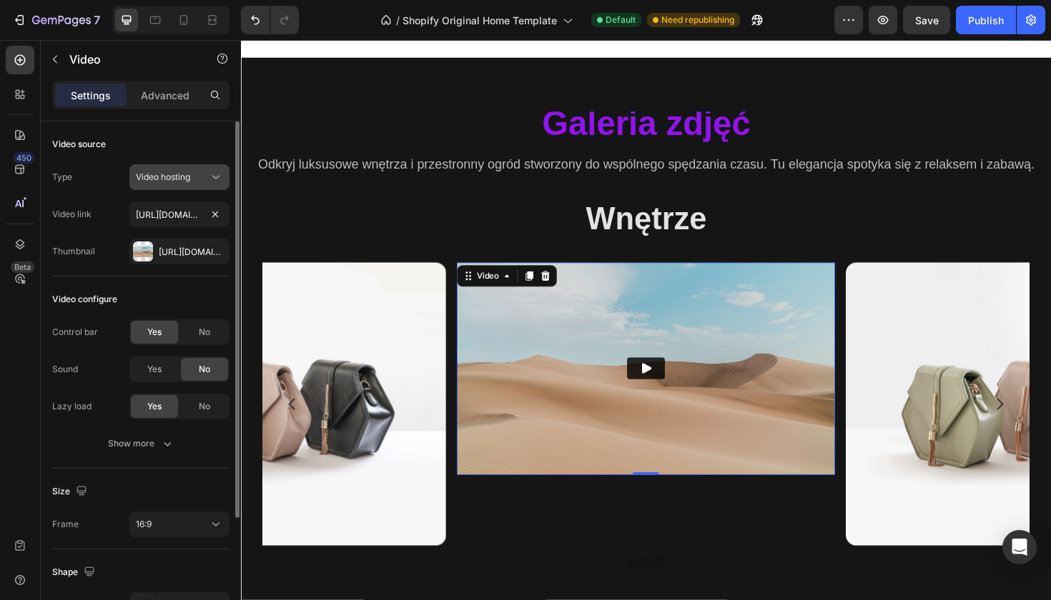
click at [196, 185] on button "Video hosting" at bounding box center [179, 177] width 100 height 26
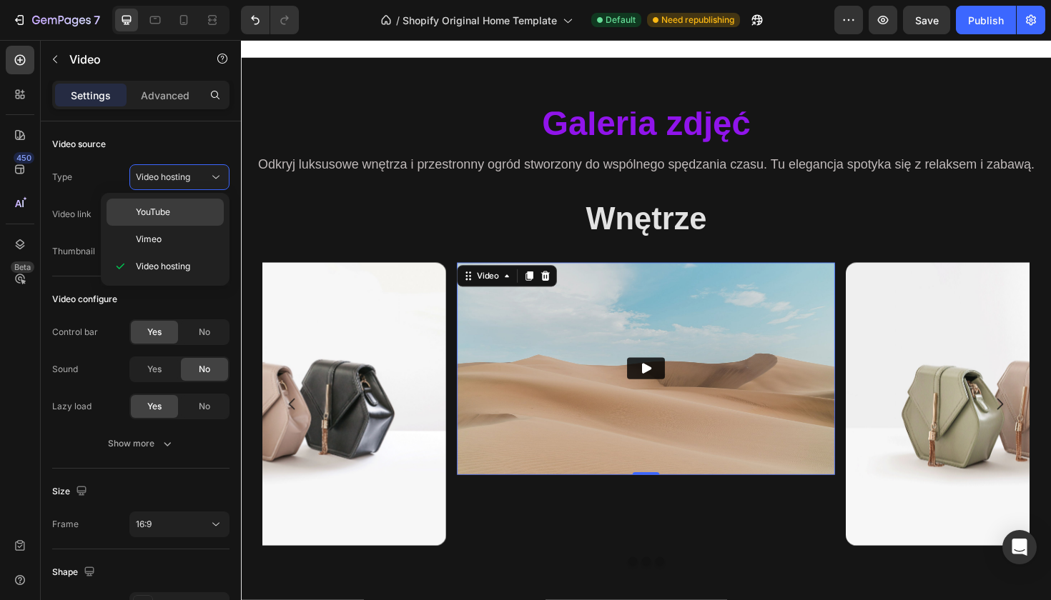
click at [192, 206] on p "YouTube" at bounding box center [176, 212] width 81 height 13
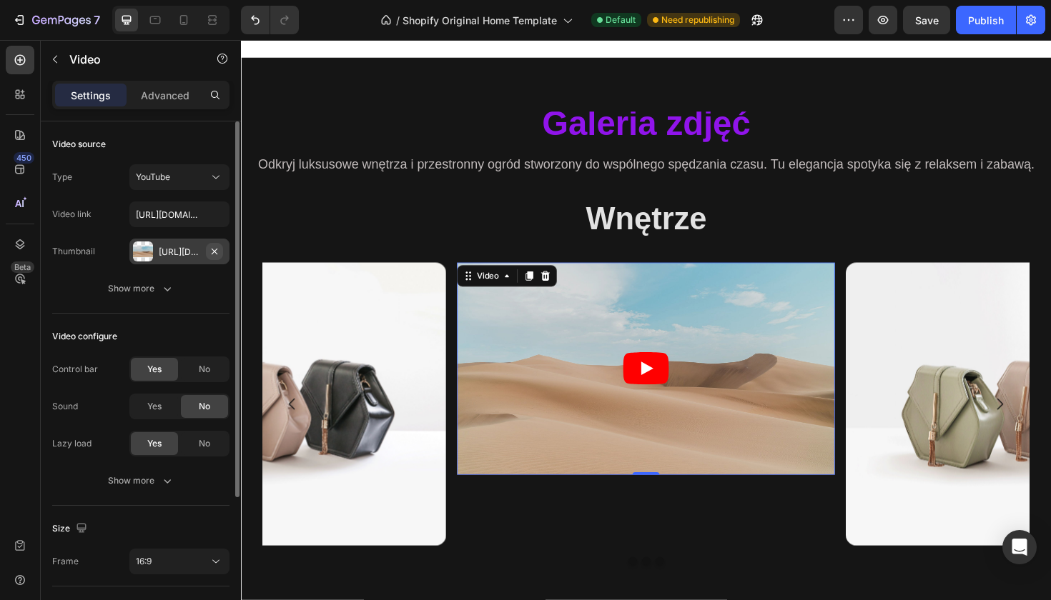
click at [214, 252] on icon "button" at bounding box center [215, 251] width 6 height 6
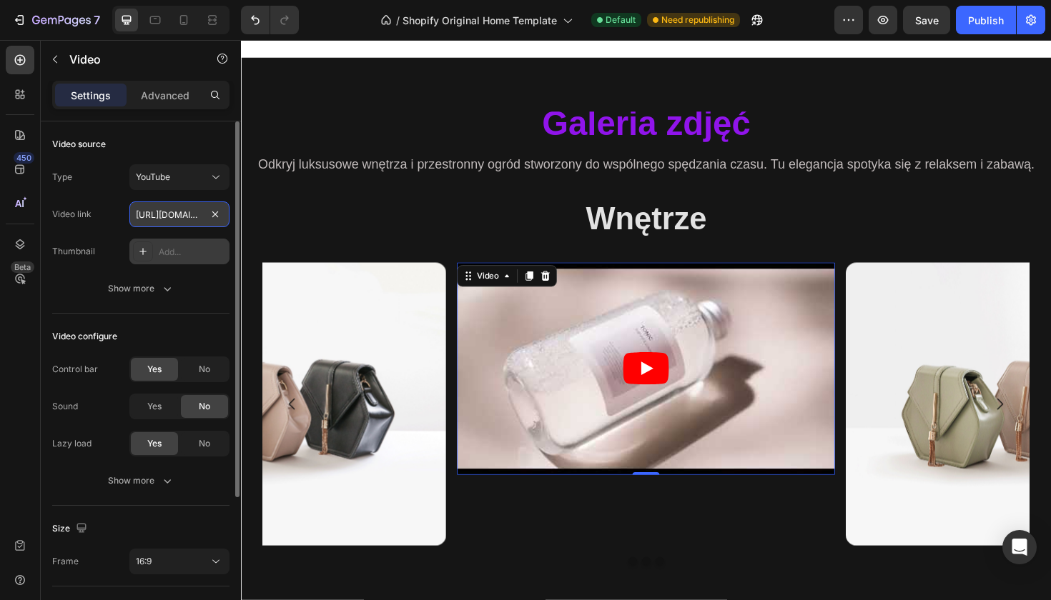
click at [164, 218] on input "[URL][DOMAIN_NAME]" at bounding box center [179, 215] width 100 height 26
click at [191, 215] on input "[URL][DOMAIN_NAME]" at bounding box center [179, 215] width 100 height 26
paste input "youtube.com/shorts/5EbjI5L6Vrk?feature=share"
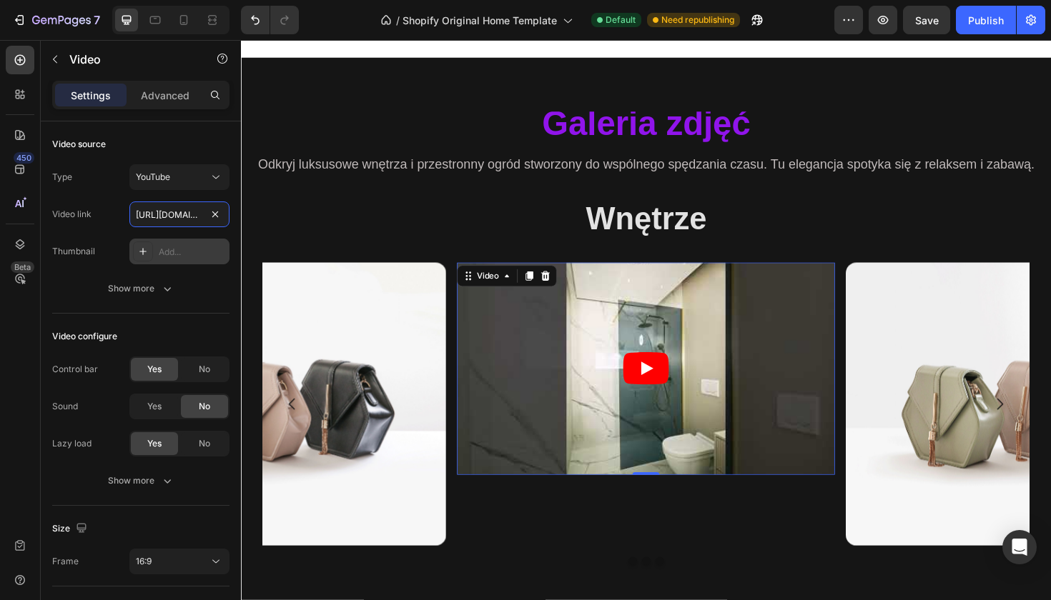
type input "https://youtube.com/shorts/5EbjI5L6Vrk?feature=share"
click at [673, 396] on icon "Play" at bounding box center [669, 388] width 49 height 34
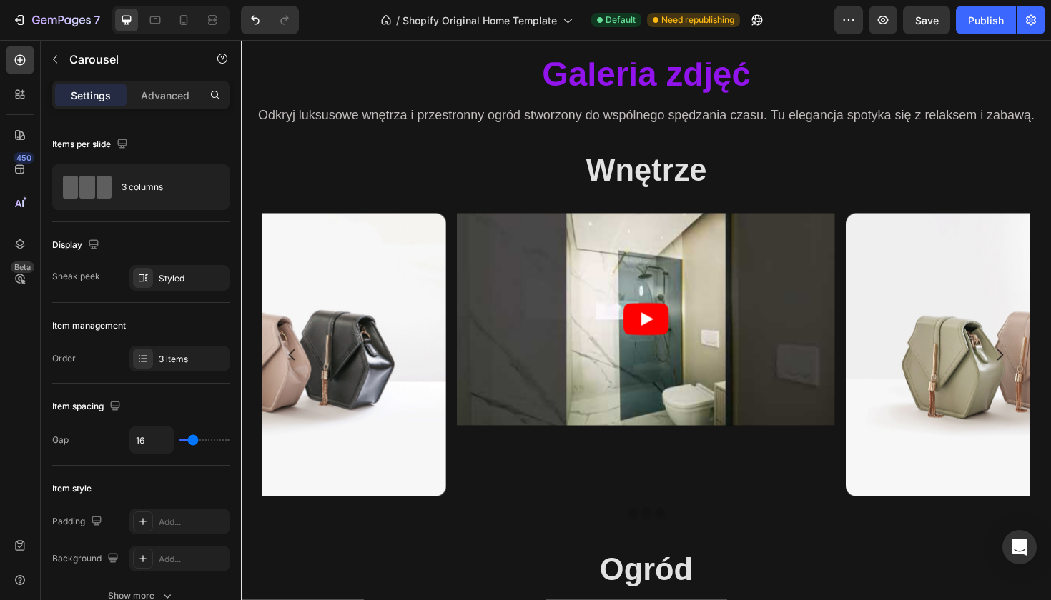
scroll to position [1058, 0]
